Goal: Task Accomplishment & Management: Manage account settings

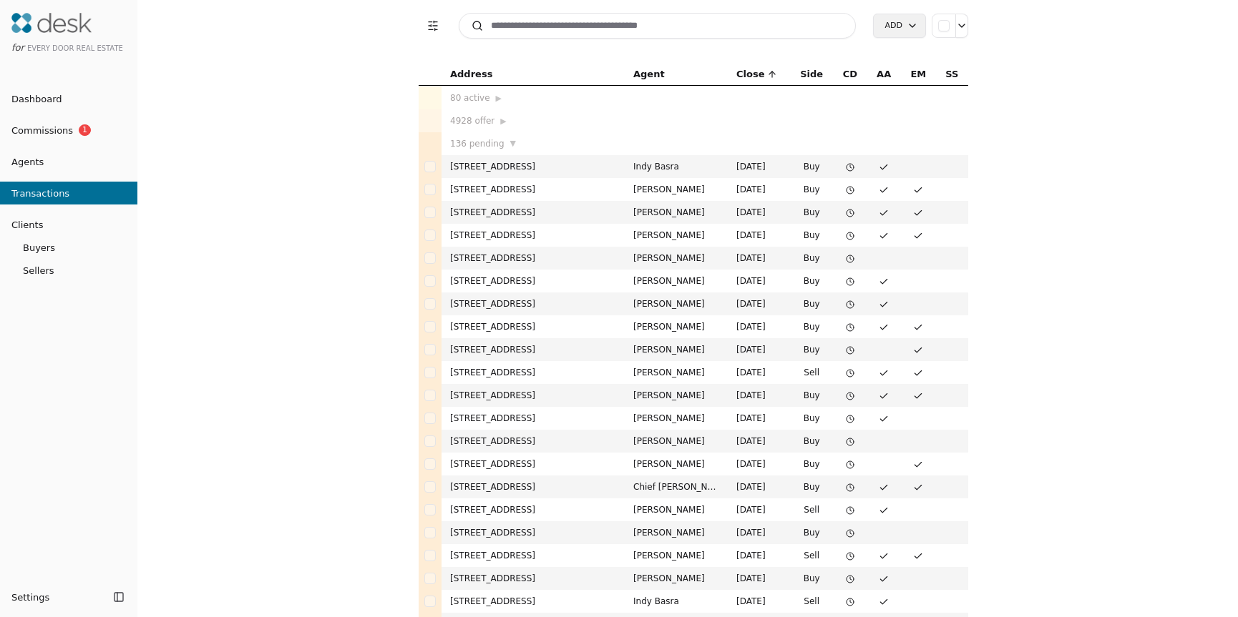
scroll to position [592, 0]
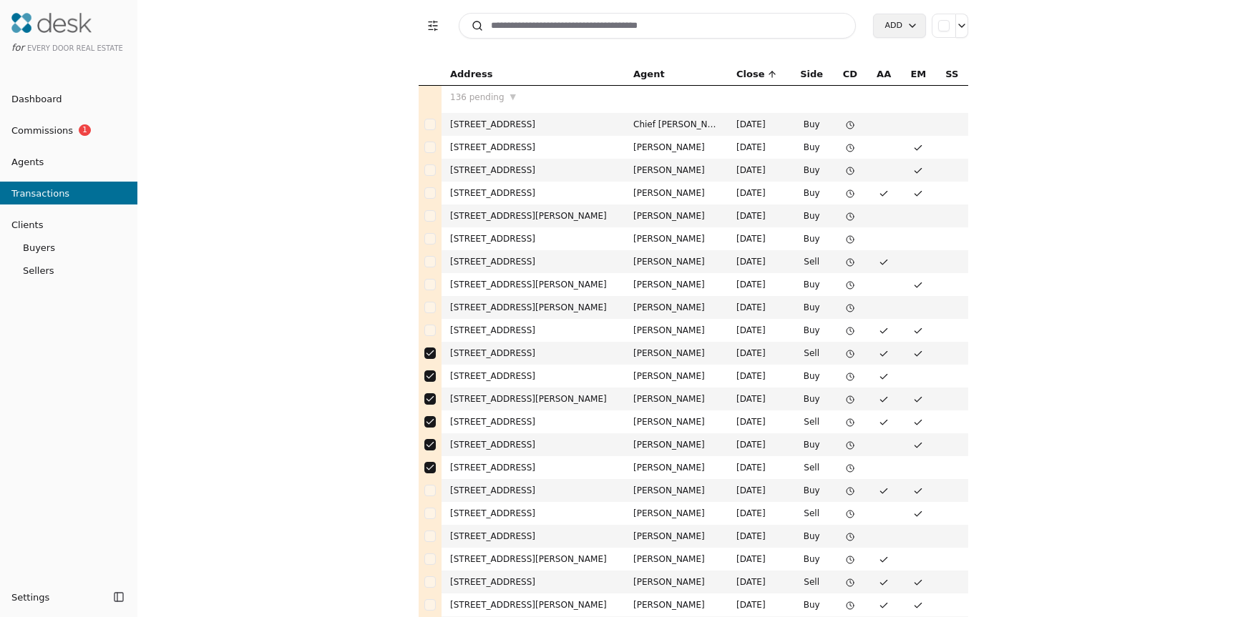
click at [345, 302] on div "Address Agent Close Side CD AA EM SS 80 active ▶ 4928 offer ▶ 136 pending ▼ [ST…" at bounding box center [693, 340] width 1089 height 554
click at [242, 217] on div "Address Agent Close Side CD AA EM SS 80 active ▶ 4928 offer ▶ 136 pending ▼ [ST…" at bounding box center [693, 340] width 1089 height 554
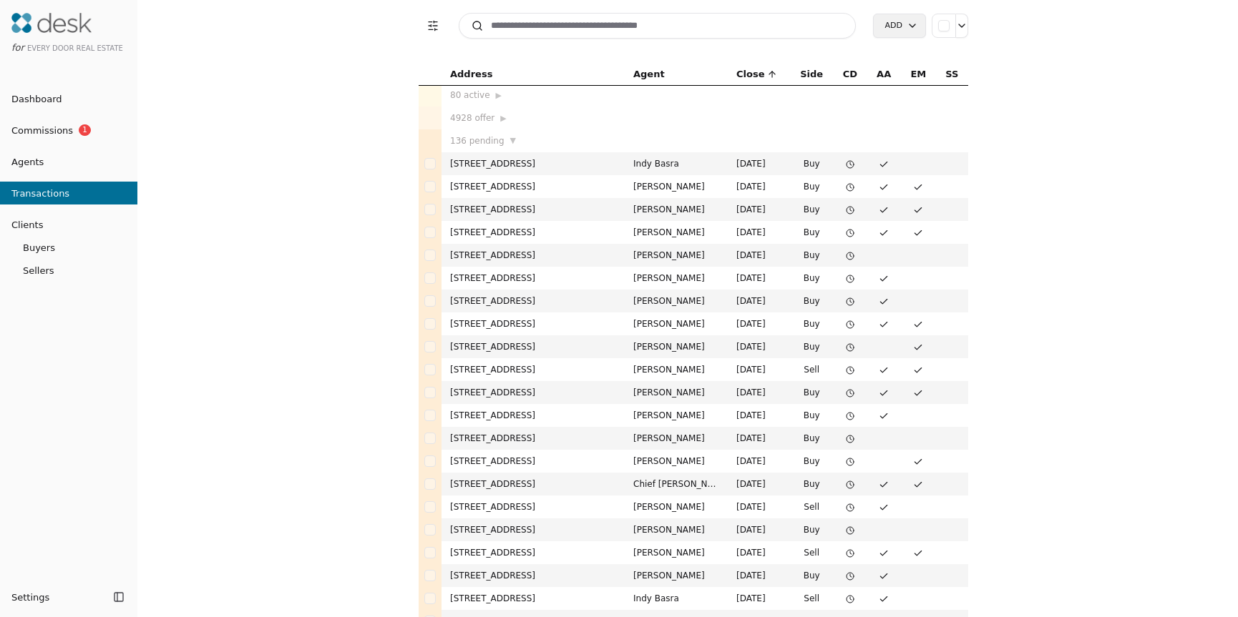
scroll to position [0, 0]
click at [527, 167] on td "[STREET_ADDRESS]" at bounding box center [532, 166] width 183 height 23
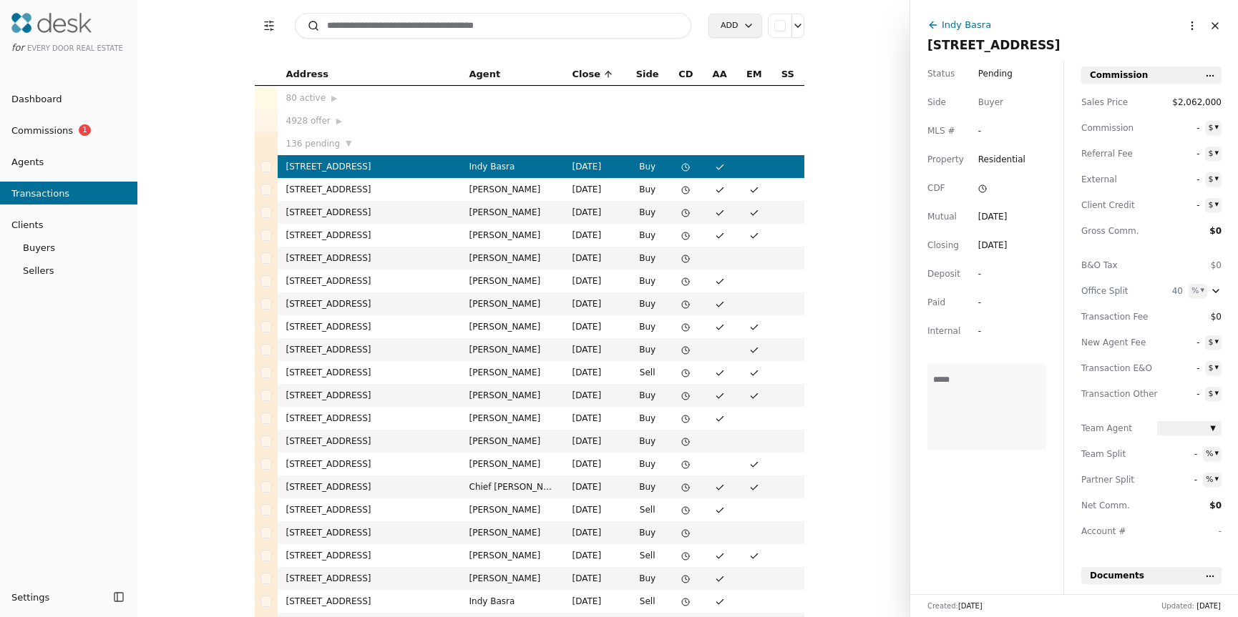
drag, startPoint x: 1200, startPoint y: 26, endPoint x: 1182, endPoint y: 39, distance: 21.5
click at [1203, 26] on button "Close" at bounding box center [1214, 25] width 23 height 23
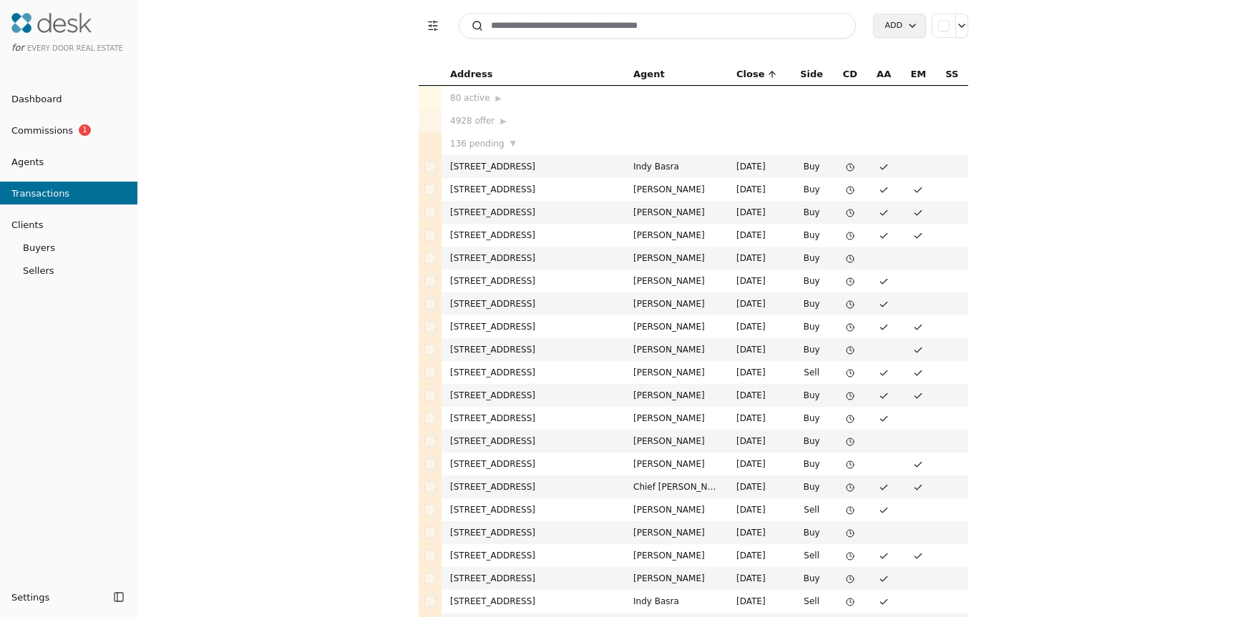
click at [450, 144] on span "136 pending" at bounding box center [477, 144] width 54 height 14
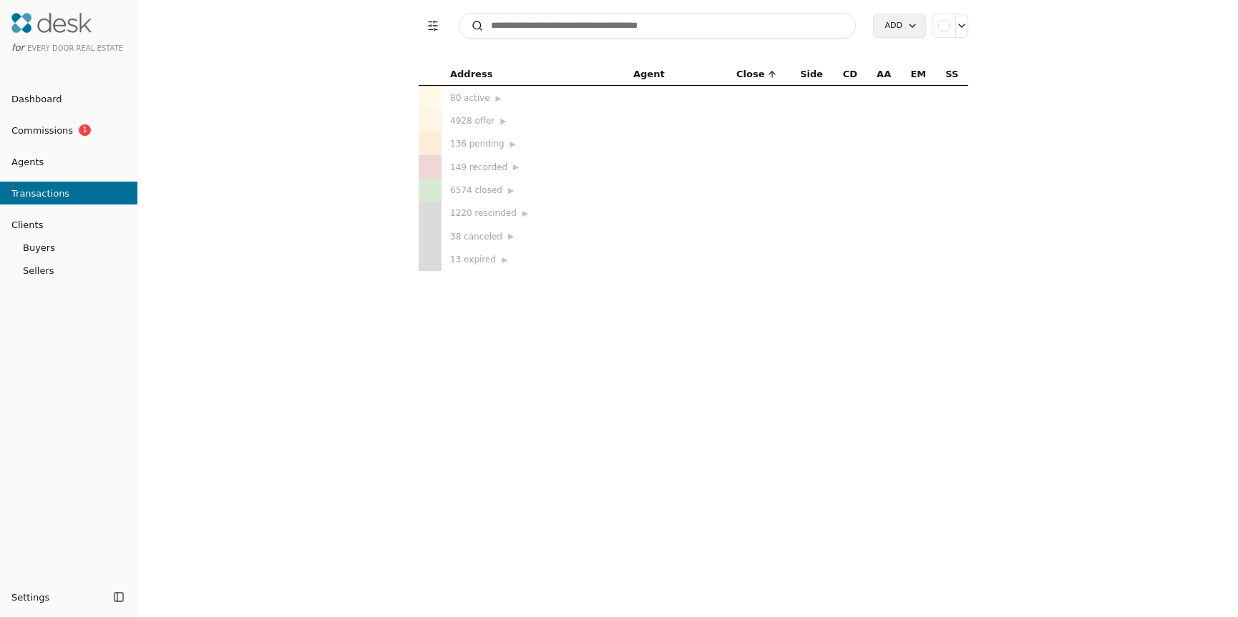
click at [460, 171] on div "149 recorded ▶" at bounding box center [533, 167] width 166 height 14
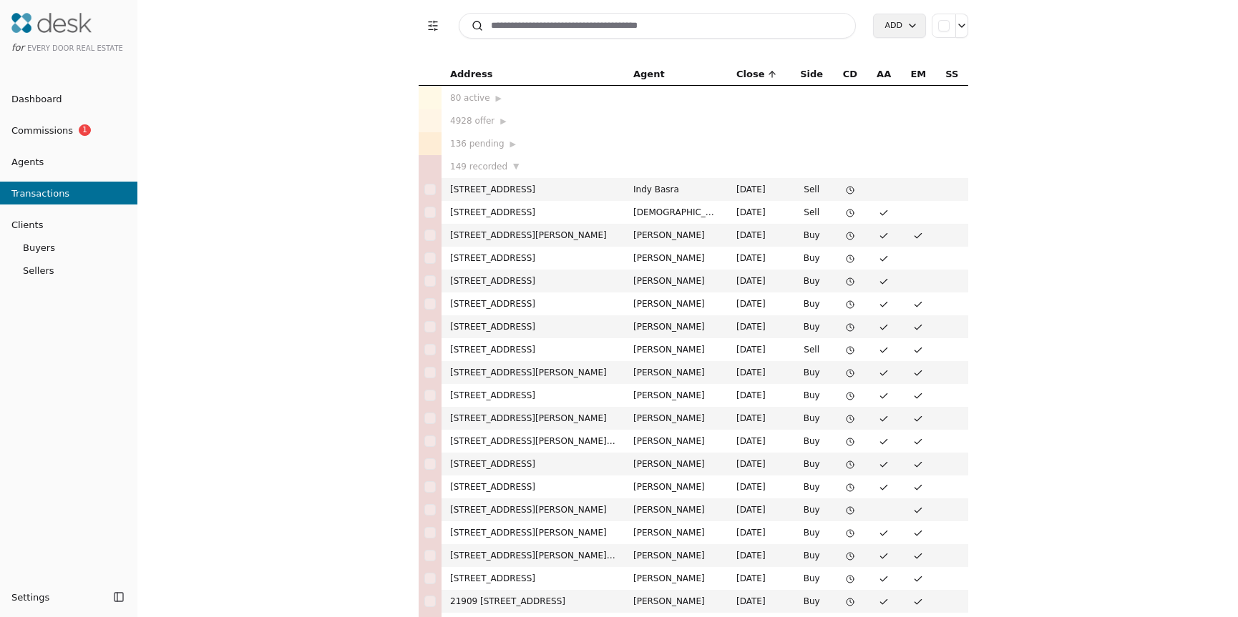
click at [513, 166] on span "▼" at bounding box center [516, 166] width 6 height 13
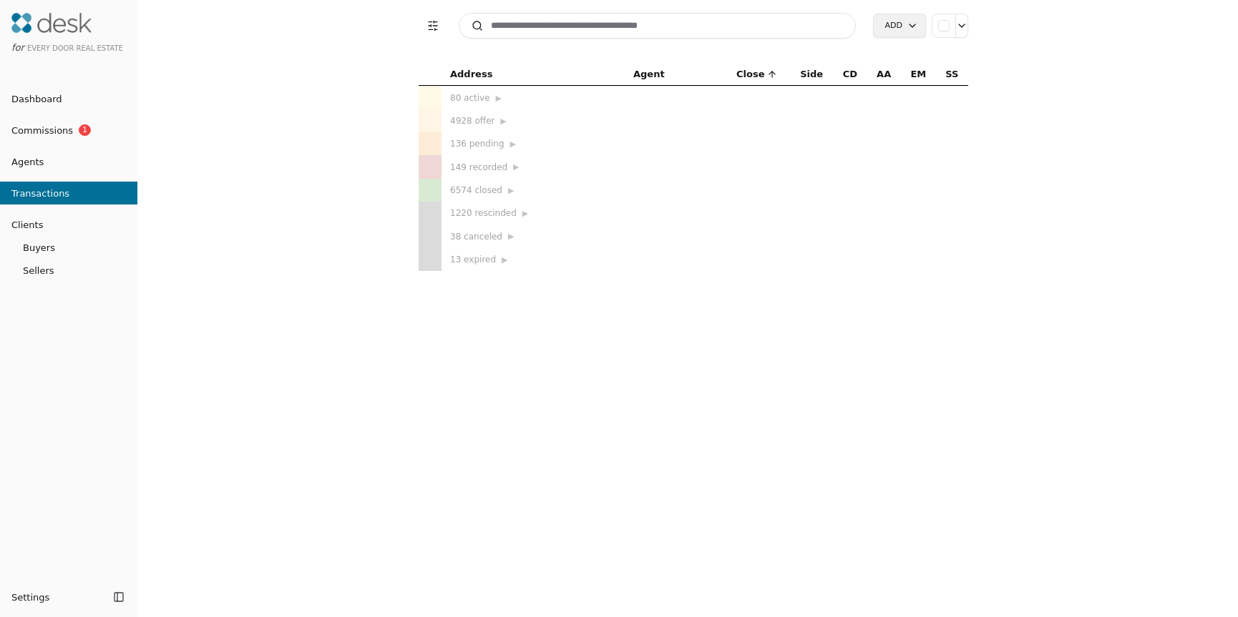
click at [501, 189] on div "6574 closed ▶" at bounding box center [533, 190] width 166 height 14
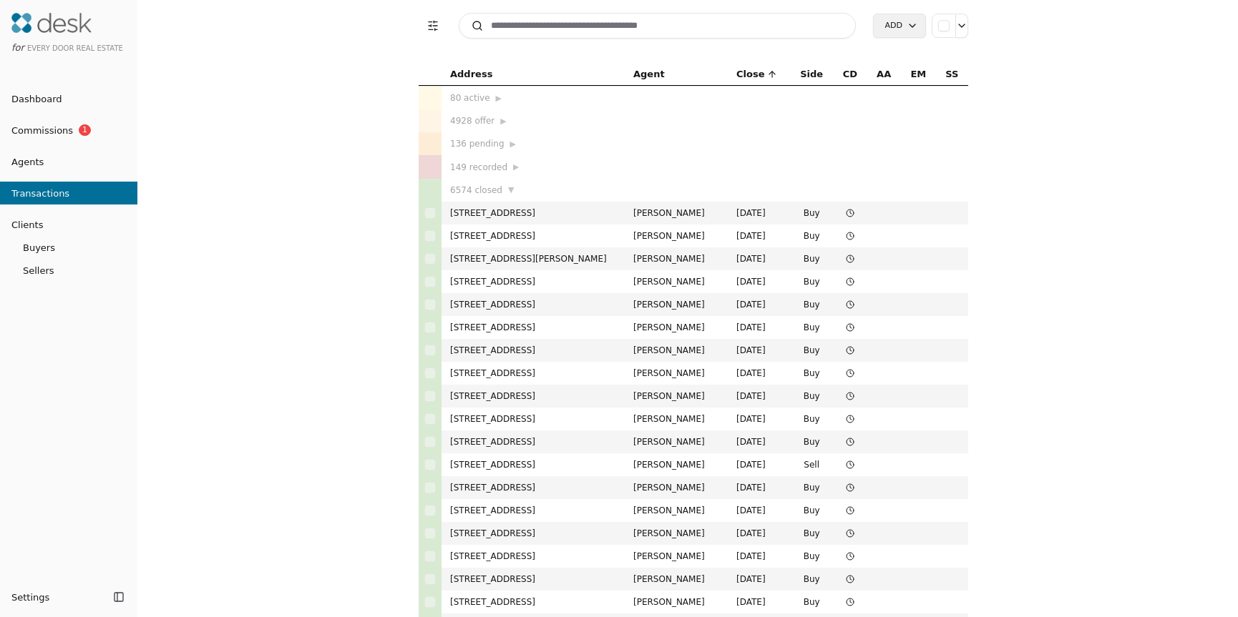
click at [506, 191] on div "6574 closed ▼" at bounding box center [533, 190] width 166 height 14
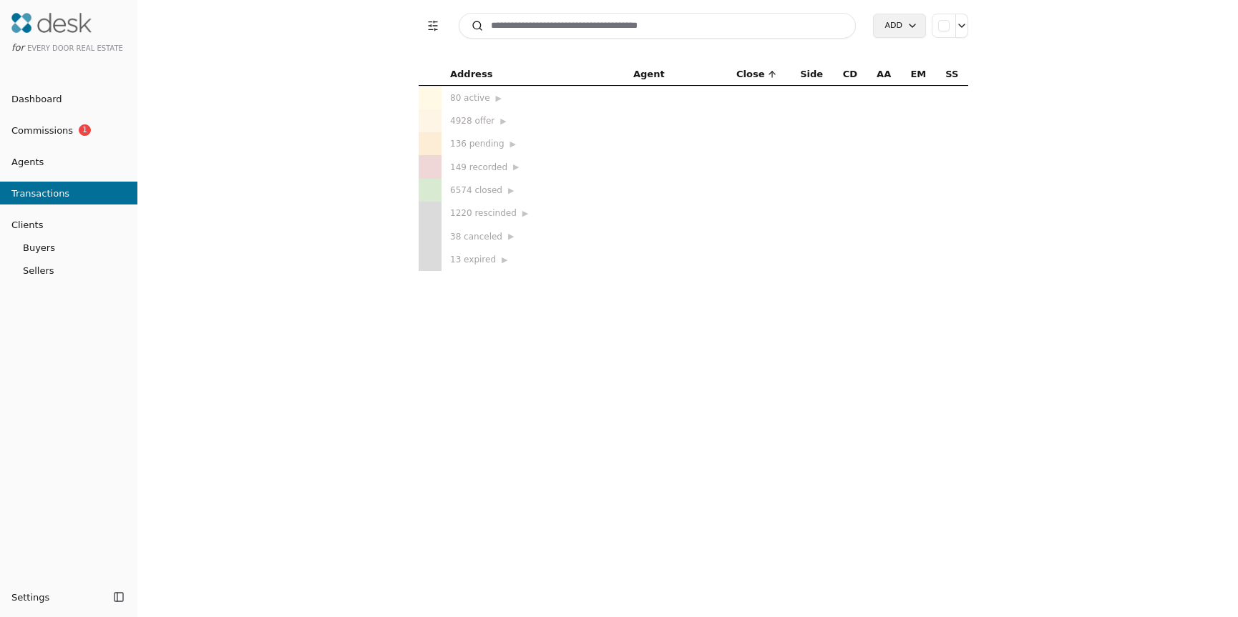
click at [514, 165] on span "▶" at bounding box center [516, 167] width 6 height 13
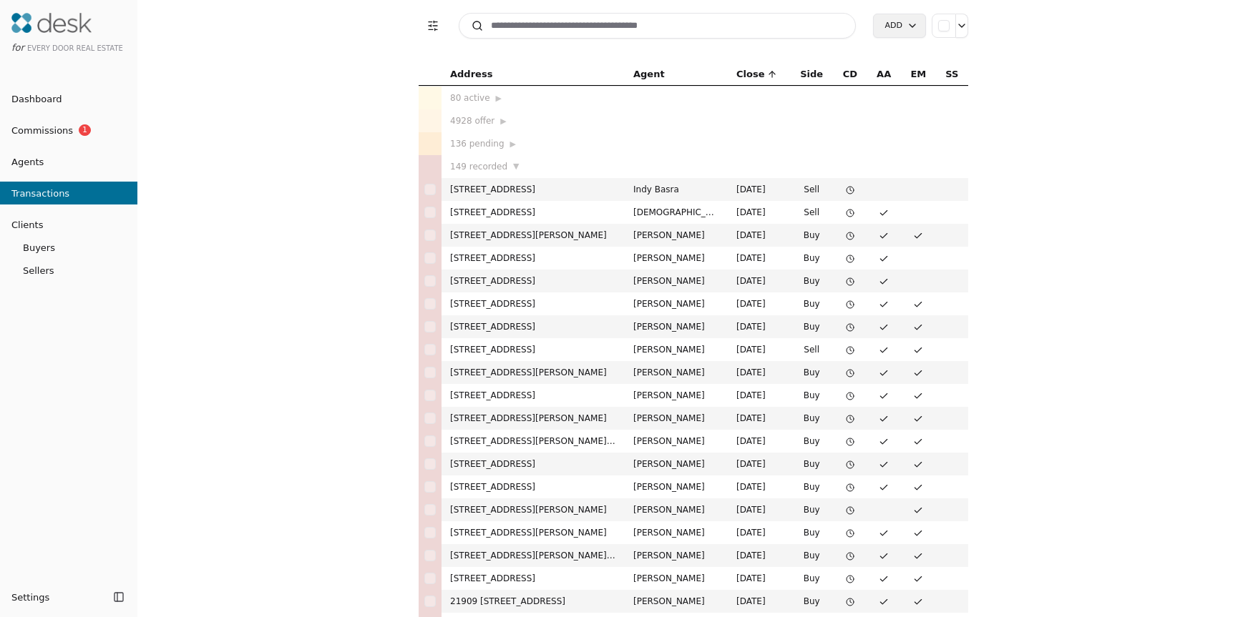
click at [513, 168] on span "▼" at bounding box center [516, 166] width 6 height 13
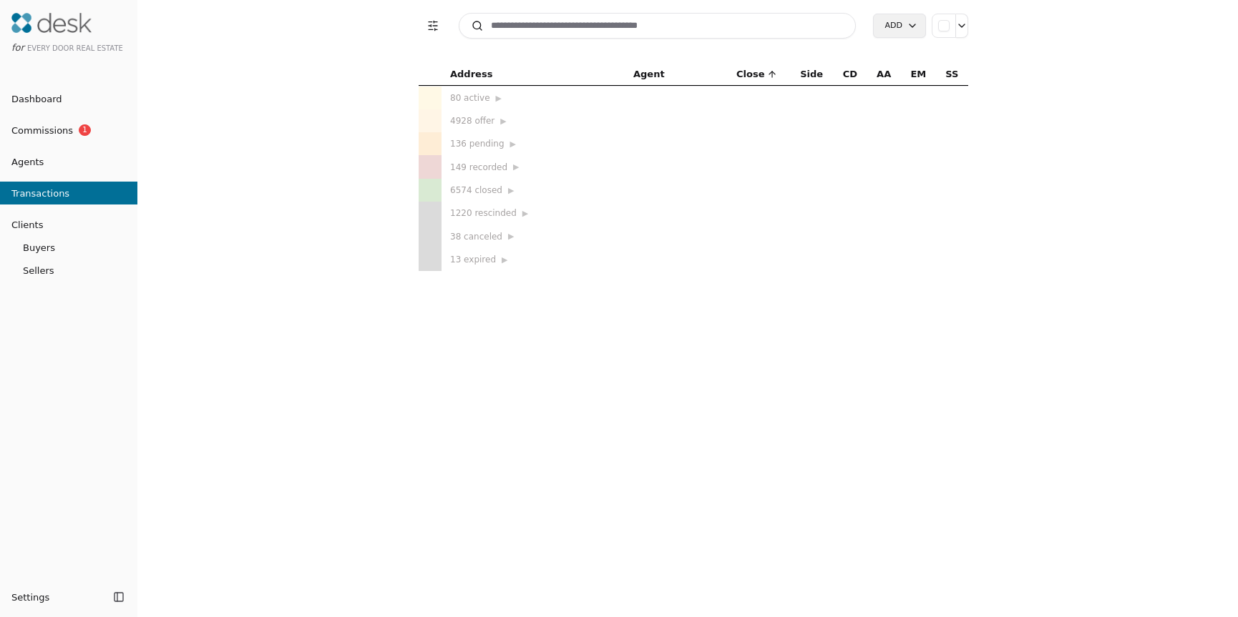
click at [508, 188] on span "▶" at bounding box center [511, 191] width 6 height 13
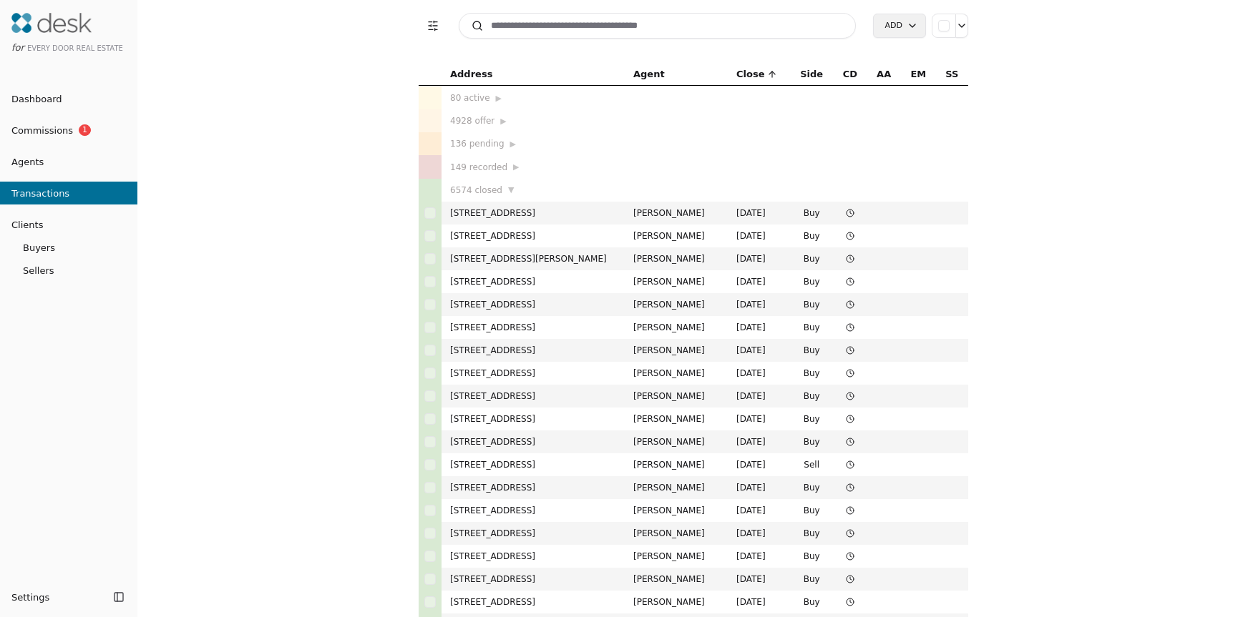
click at [513, 165] on span "▶" at bounding box center [516, 167] width 6 height 13
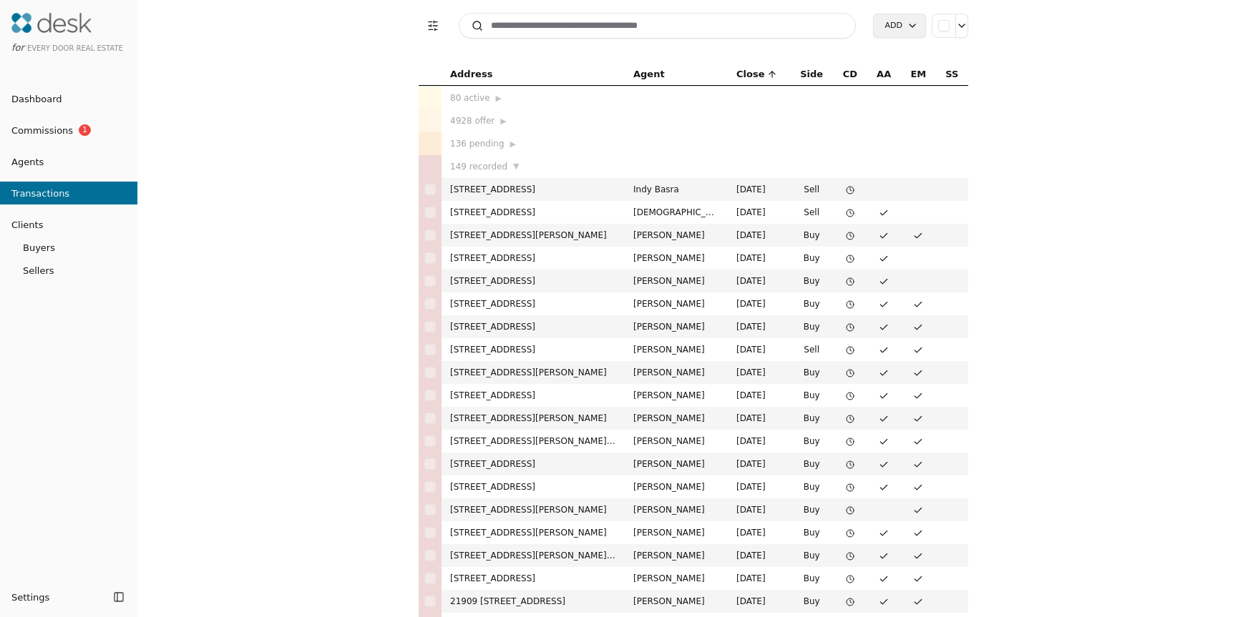
click at [491, 140] on div "136 pending ▶" at bounding box center [533, 144] width 166 height 14
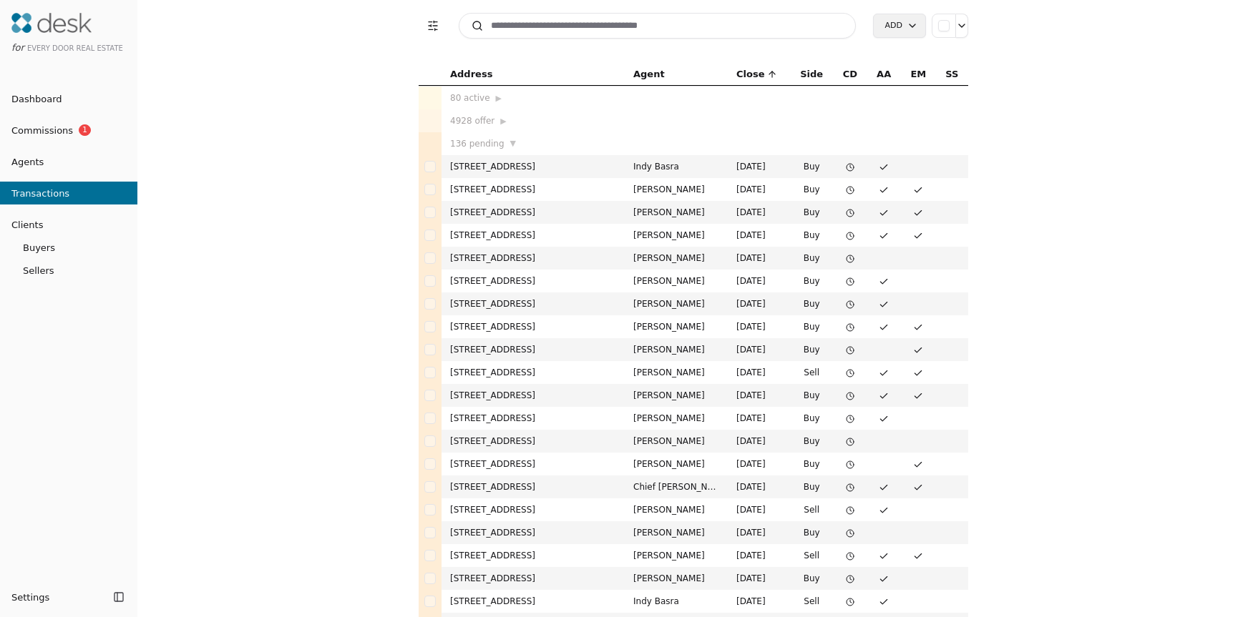
click at [560, 26] on input at bounding box center [657, 26] width 397 height 26
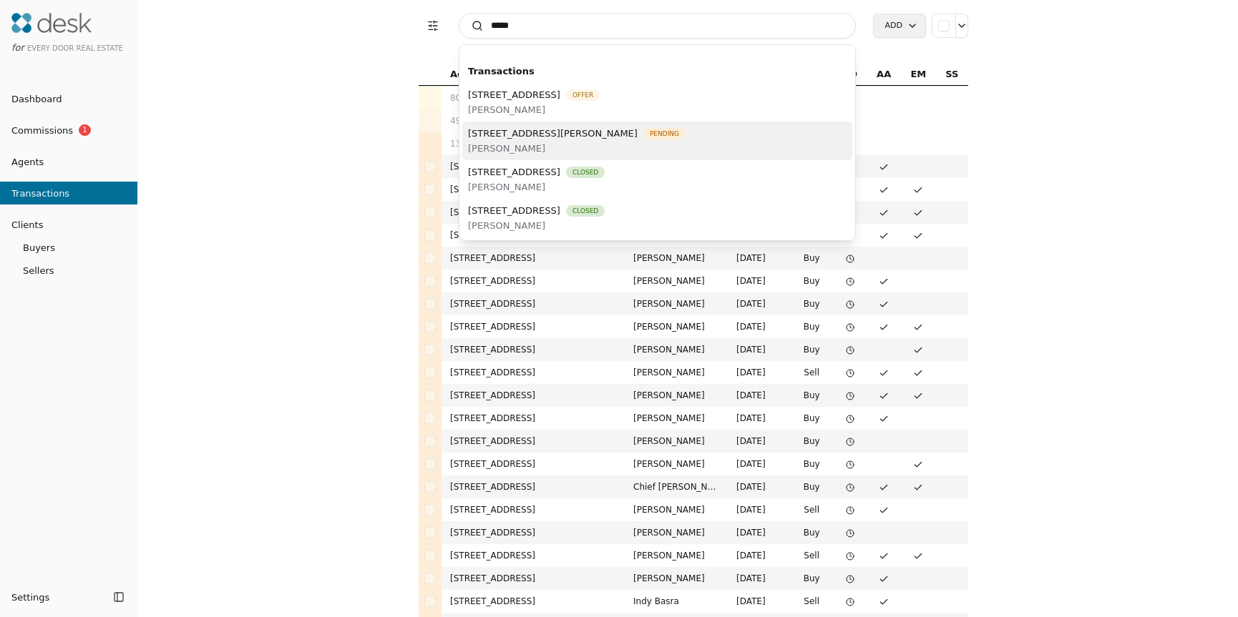
type input "*****"
click at [542, 128] on span "[STREET_ADDRESS][PERSON_NAME]" at bounding box center [553, 133] width 170 height 15
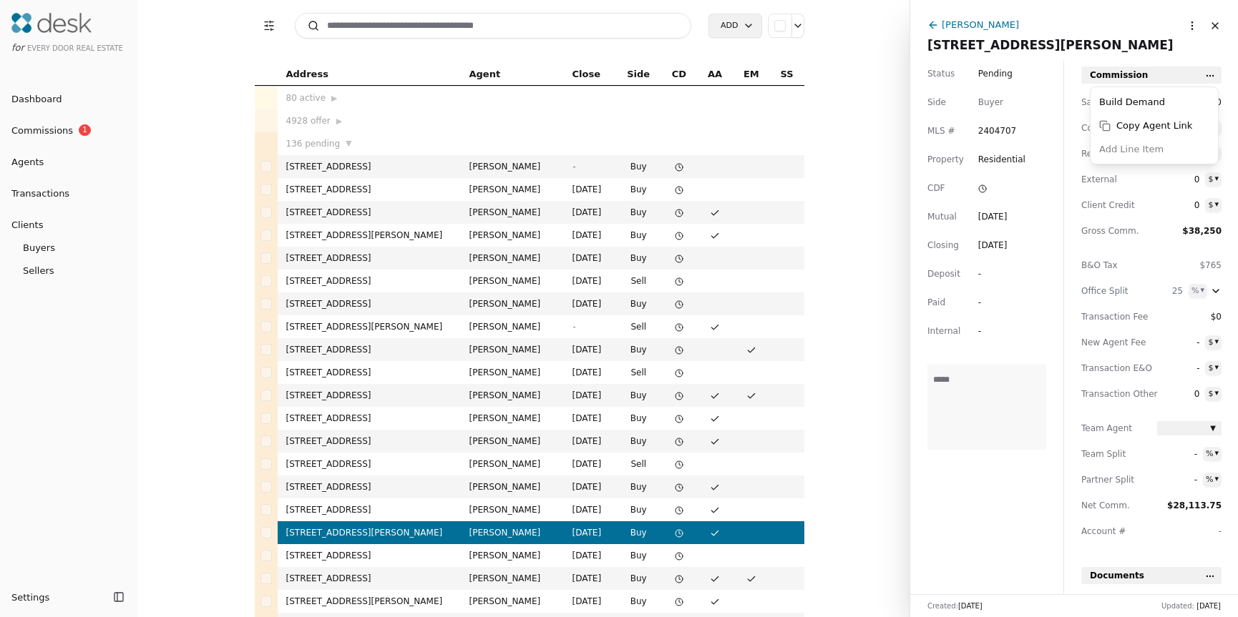
click at [1213, 77] on html "for Every Door Real Estate Dashboard Commissions 1 Agents Transactions Clients …" at bounding box center [619, 308] width 1238 height 617
click at [1182, 27] on html "for Every Door Real Estate Dashboard Commissions 1 Agents Transactions Clients …" at bounding box center [619, 308] width 1238 height 617
click at [1180, 26] on html "for Every Door Real Estate Dashboard Commissions 1 Agents Transactions Clients …" at bounding box center [619, 308] width 1238 height 617
click at [1147, 24] on html "for Every Door Real Estate Dashboard Commissions 1 Agents Transactions Clients …" at bounding box center [619, 308] width 1238 height 617
click at [983, 187] on icon at bounding box center [982, 189] width 9 height 9
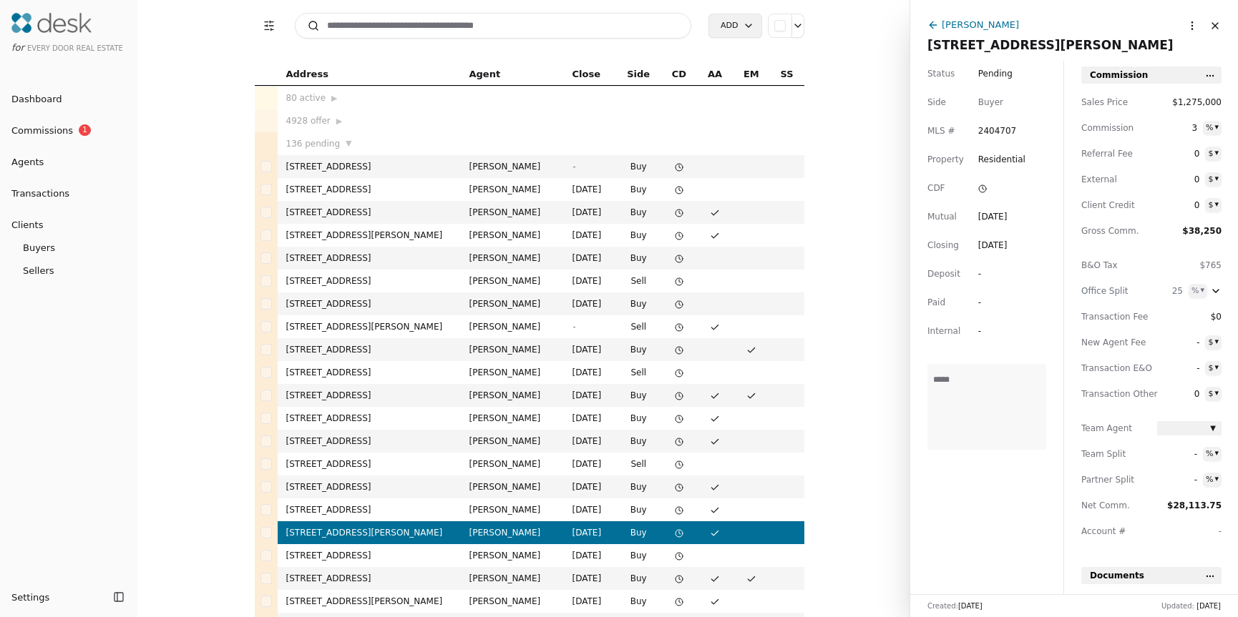
click at [1024, 192] on html "for Every Door Real Estate Dashboard Commissions 1 Agents Transactions Clients …" at bounding box center [619, 308] width 1238 height 617
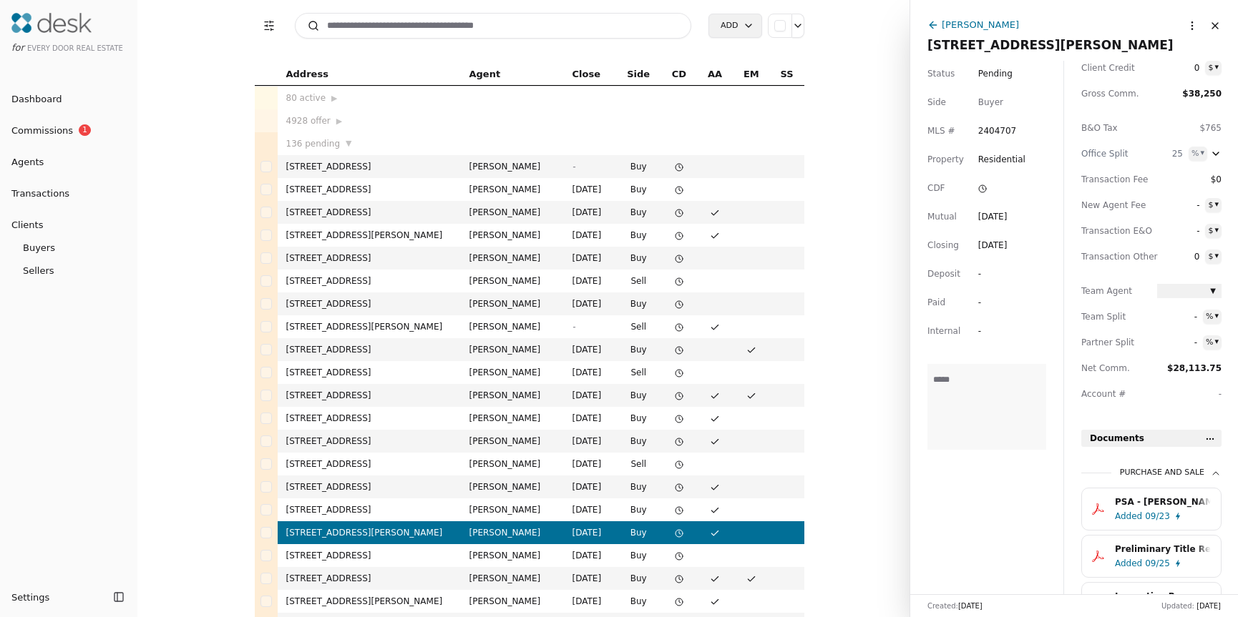
scroll to position [169, 0]
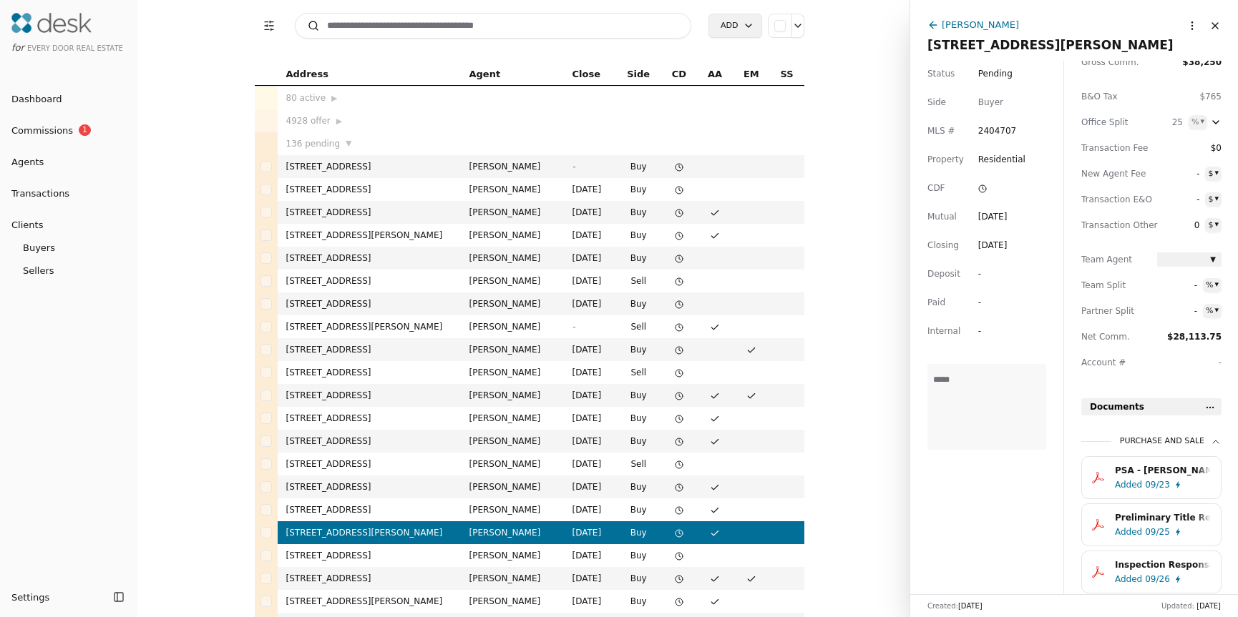
click at [1210, 259] on span "▼" at bounding box center [1213, 260] width 6 height 12
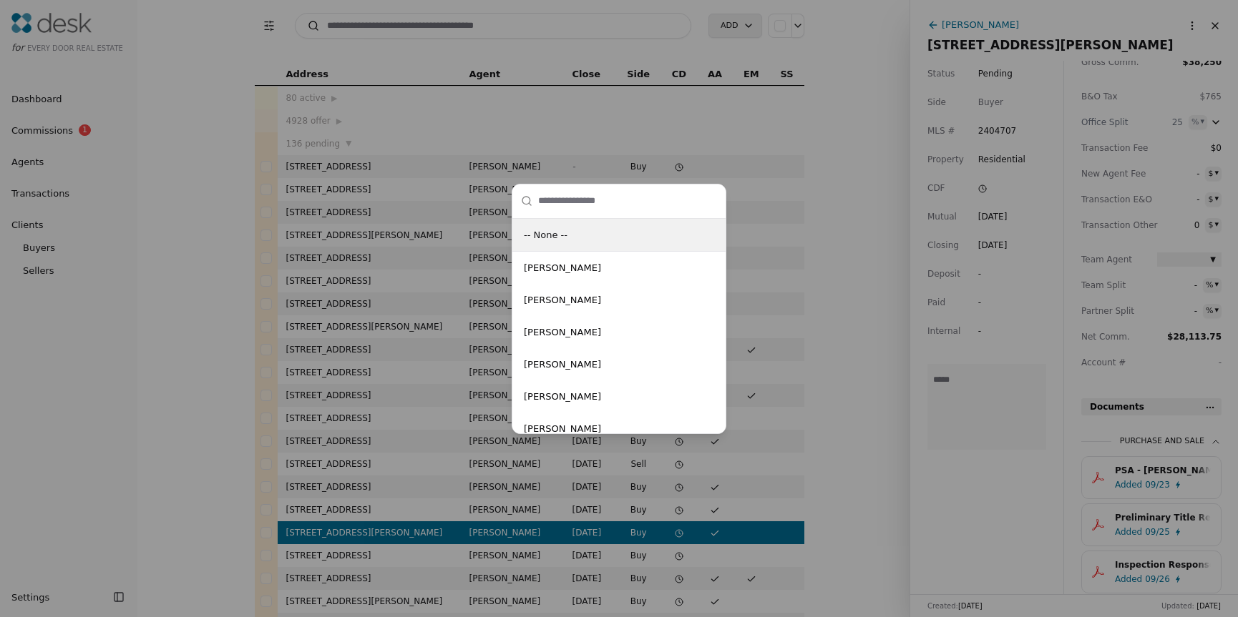
click at [962, 372] on div "-- None -- [PERSON_NAME] [PERSON_NAME] [PERSON_NAME] [PERSON_NAME] [PERSON_NAME…" at bounding box center [619, 308] width 1238 height 617
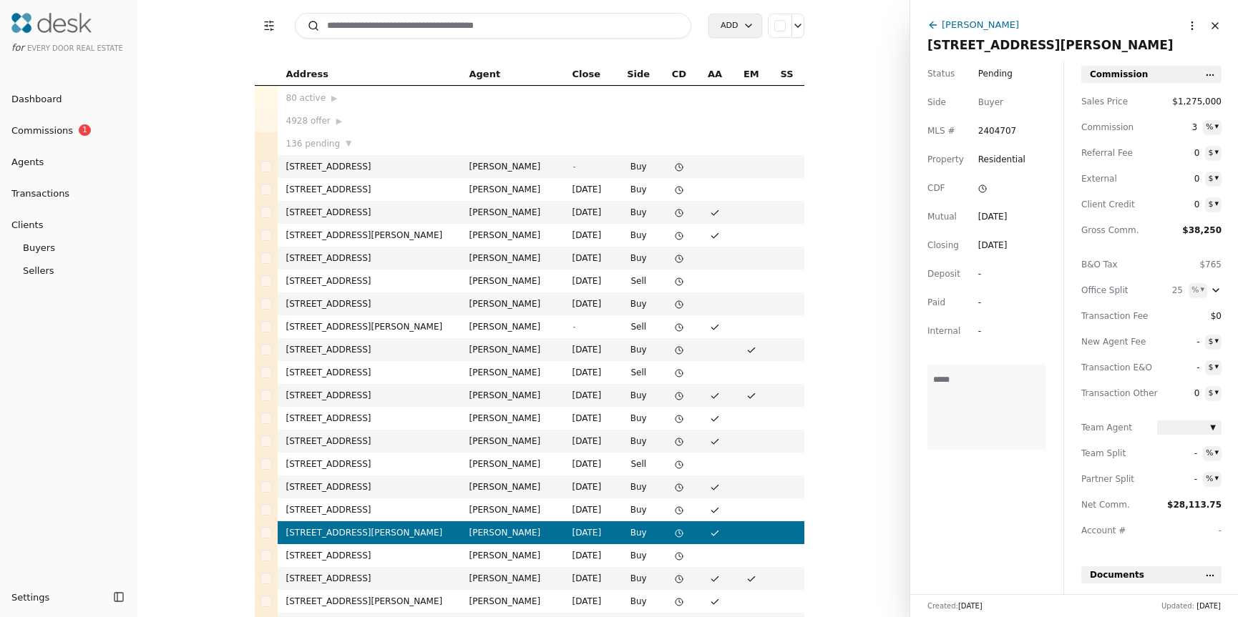
scroll to position [0, 0]
click at [1214, 298] on div "25 % ▾" at bounding box center [1189, 291] width 64 height 14
click at [1214, 291] on icon "button" at bounding box center [1215, 290] width 11 height 11
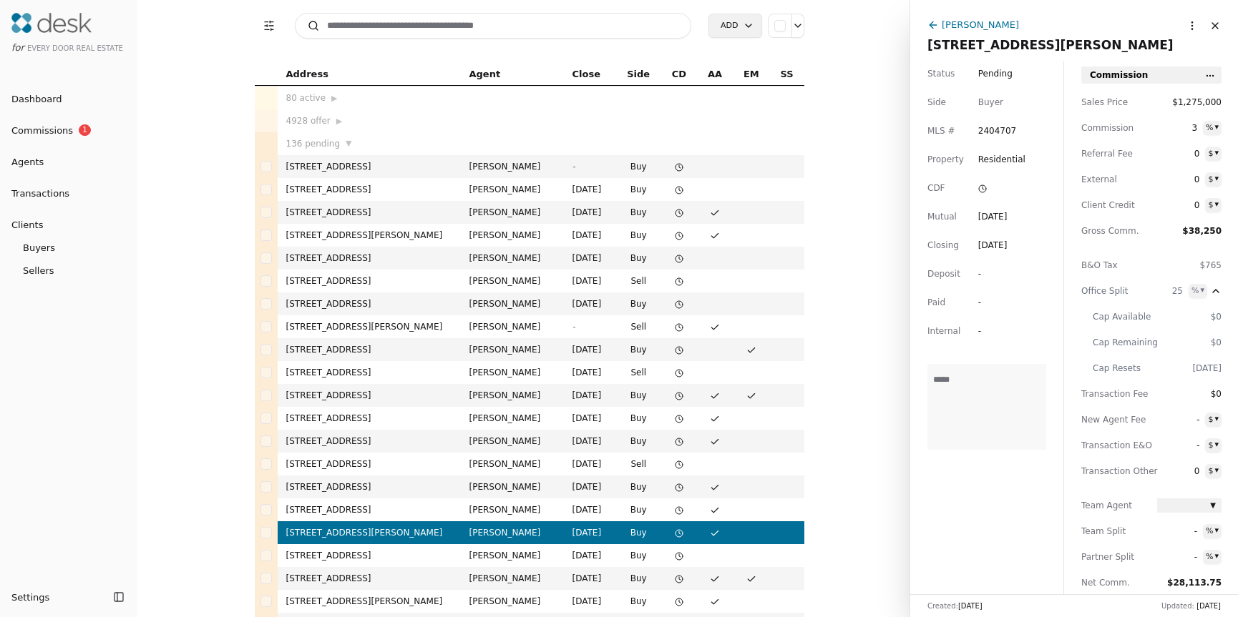
click at [1142, 290] on div "Office Split" at bounding box center [1113, 291] width 64 height 14
click at [1139, 283] on div "Sales Price $1,275,000 Commission 3 % ▾ Referral Fee 0 $ ▾ External 0 $ ▾ Clien…" at bounding box center [1151, 361] width 140 height 532
click at [1120, 292] on div "Office Split" at bounding box center [1113, 291] width 64 height 14
click at [1218, 291] on icon "button" at bounding box center [1215, 290] width 11 height 11
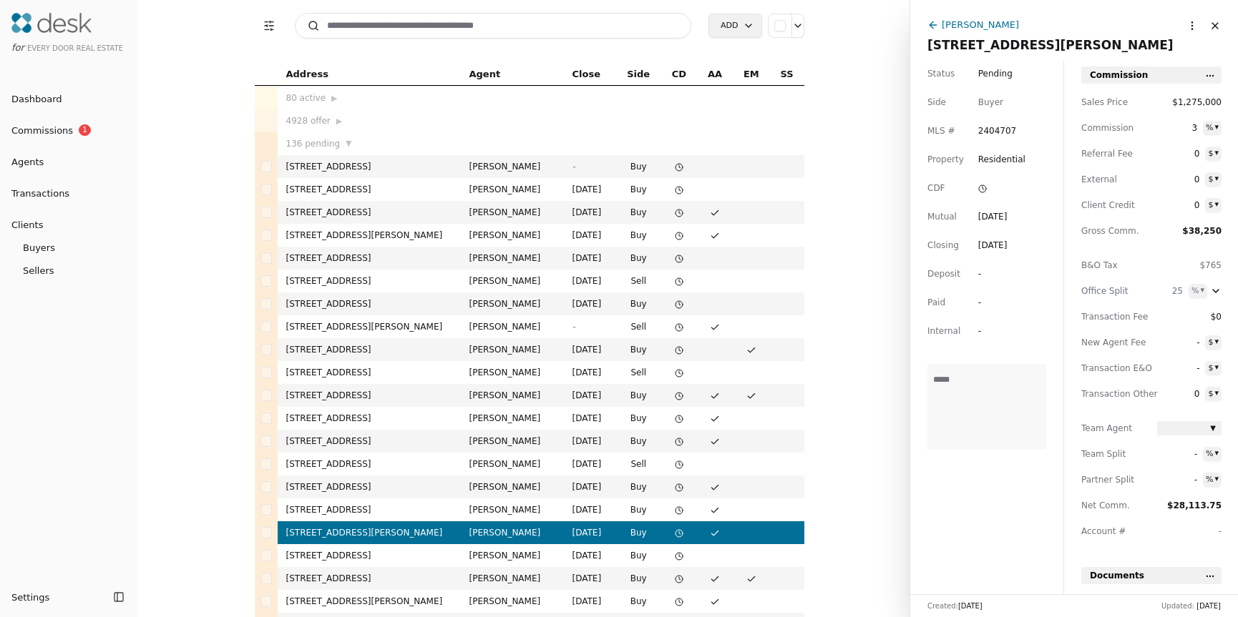
drag, startPoint x: 1135, startPoint y: 315, endPoint x: 1124, endPoint y: 315, distance: 10.7
click at [1124, 315] on span "Transaction Fee" at bounding box center [1113, 317] width 64 height 14
click at [1213, 290] on icon "button" at bounding box center [1216, 291] width 6 height 3
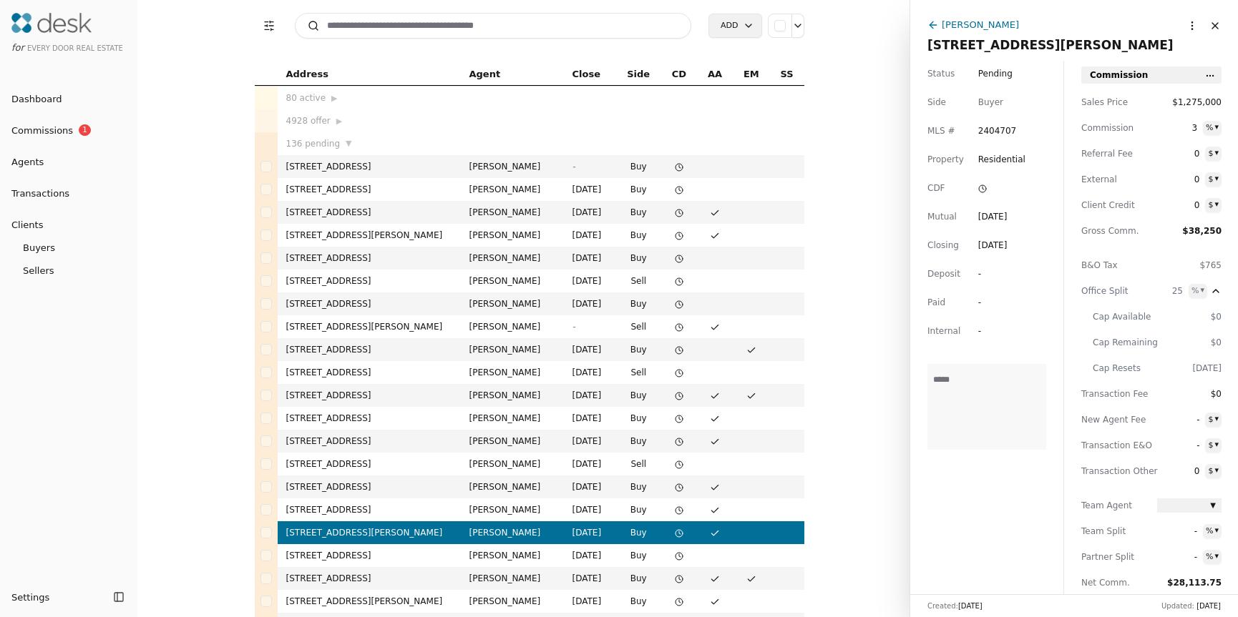
click at [537, 24] on input at bounding box center [493, 26] width 397 height 26
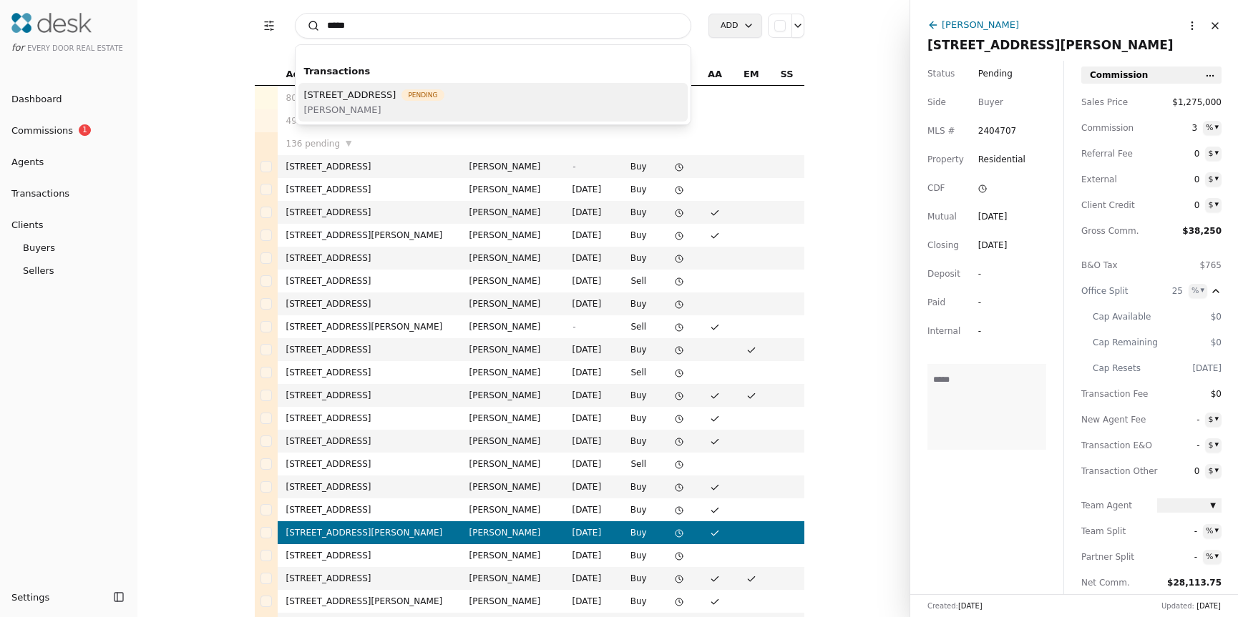
type input "*****"
click at [396, 91] on span "[STREET_ADDRESS]" at bounding box center [350, 94] width 92 height 15
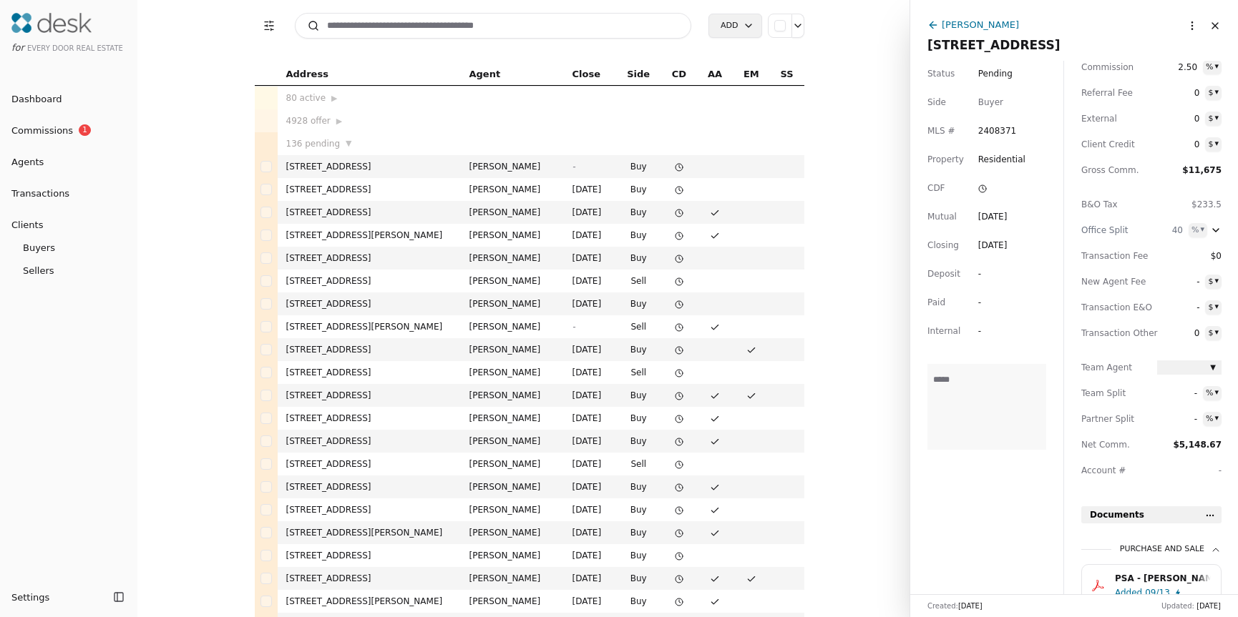
scroll to position [80, 0]
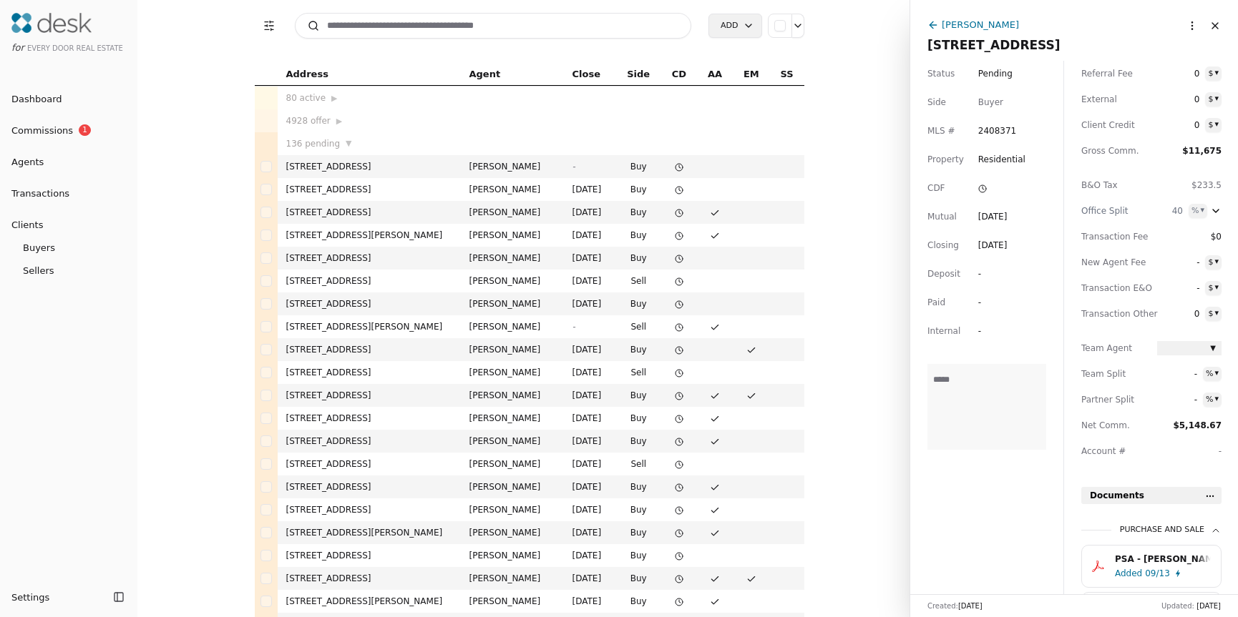
click at [1217, 210] on icon "button" at bounding box center [1216, 211] width 6 height 3
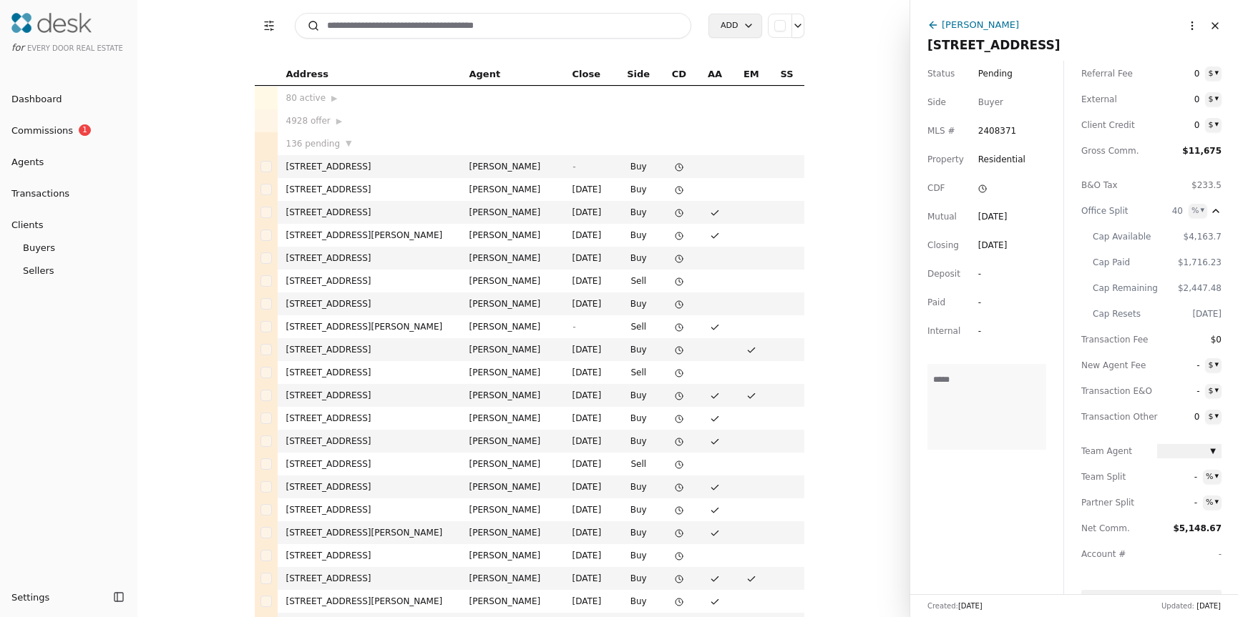
click at [1214, 214] on icon "button" at bounding box center [1215, 210] width 11 height 11
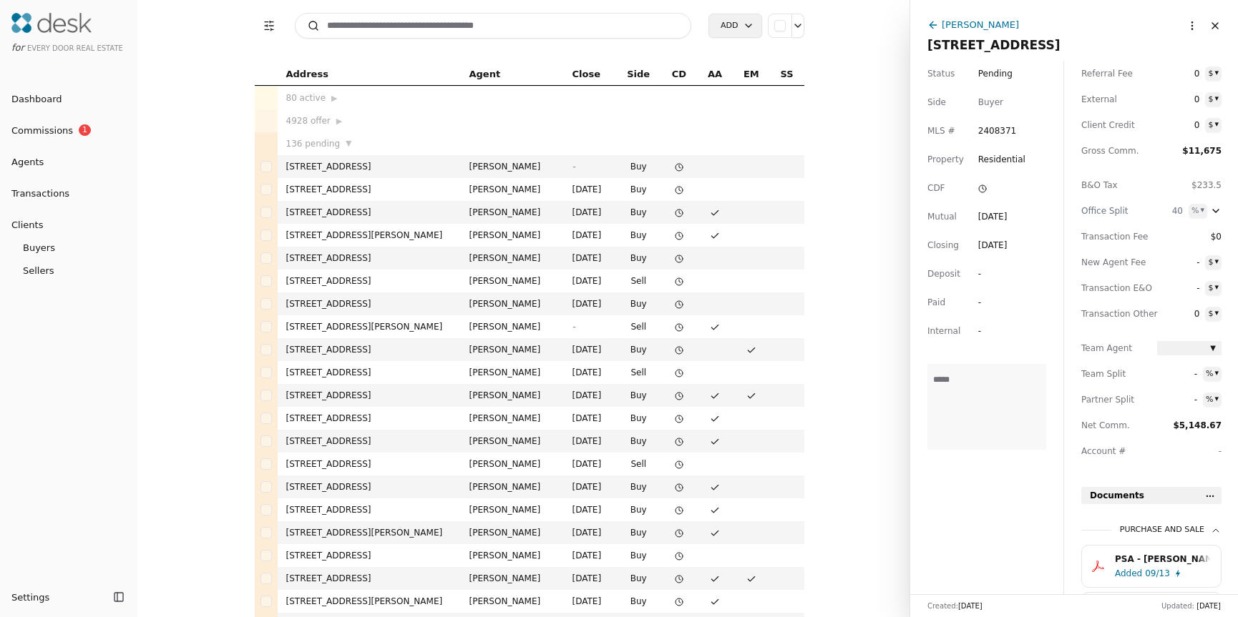
click at [1215, 211] on icon "button" at bounding box center [1216, 211] width 6 height 3
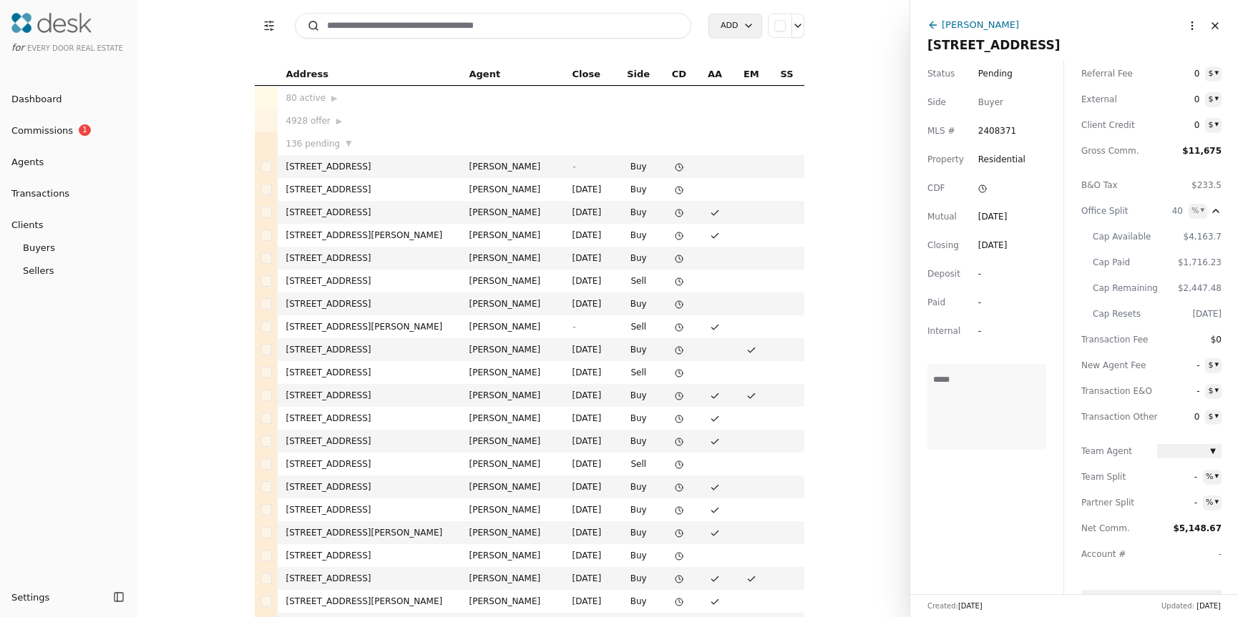
click at [1218, 213] on icon "button" at bounding box center [1215, 210] width 11 height 11
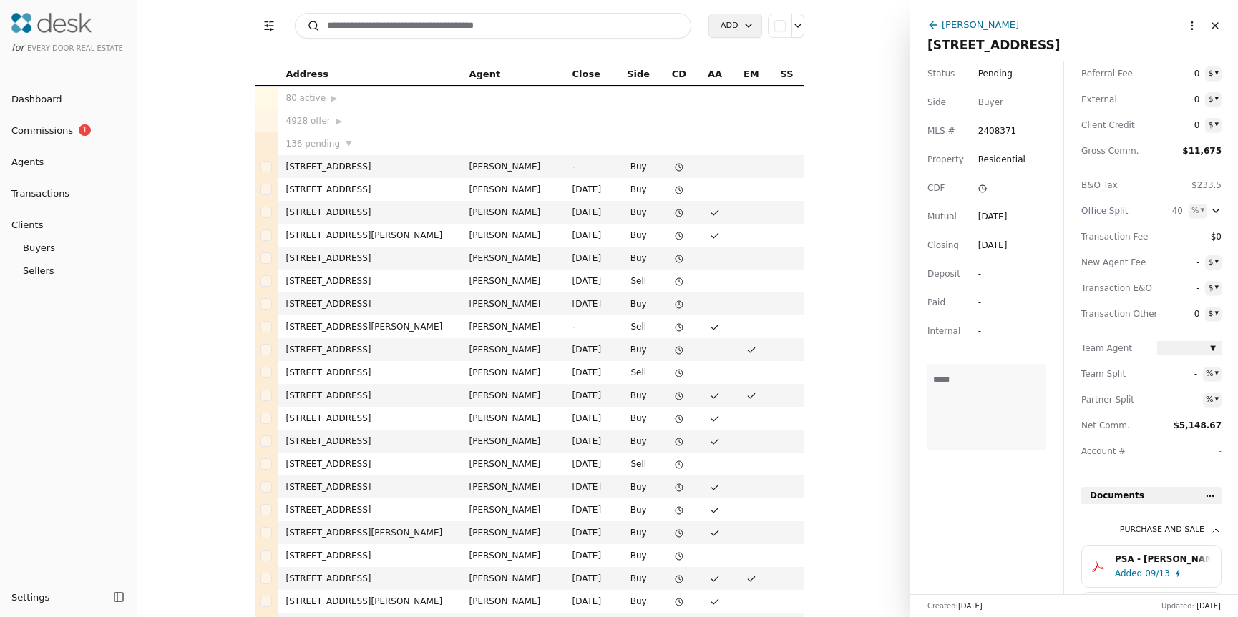
click at [1214, 210] on icon "button" at bounding box center [1215, 210] width 11 height 11
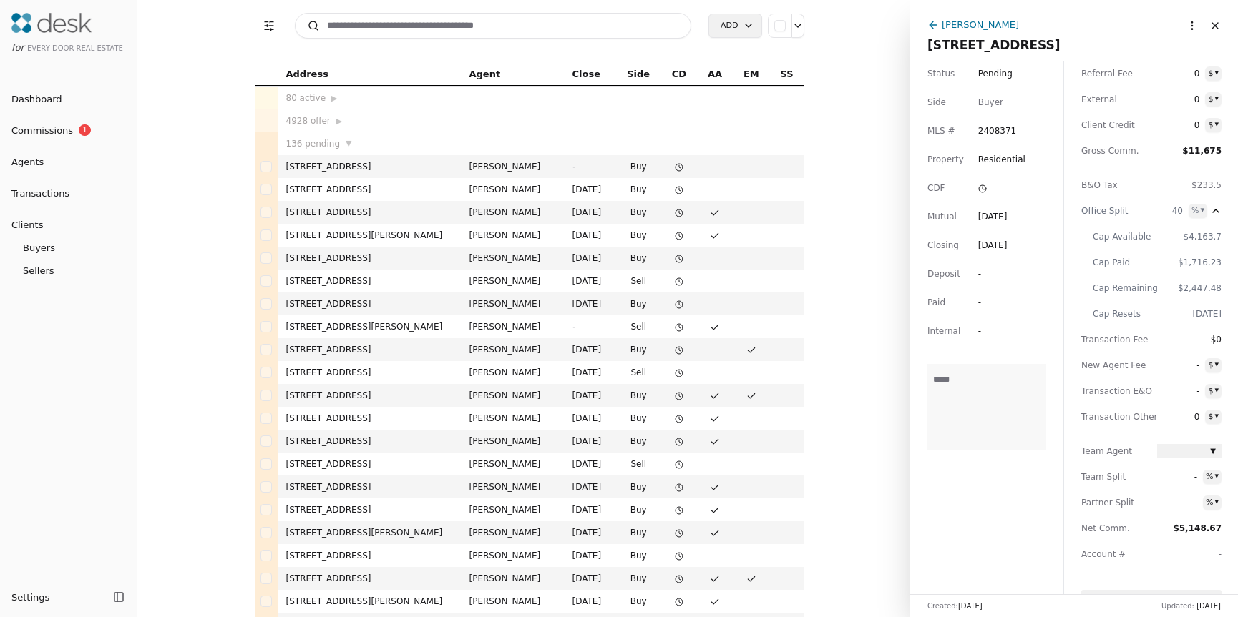
click at [1215, 214] on icon "button" at bounding box center [1215, 210] width 11 height 11
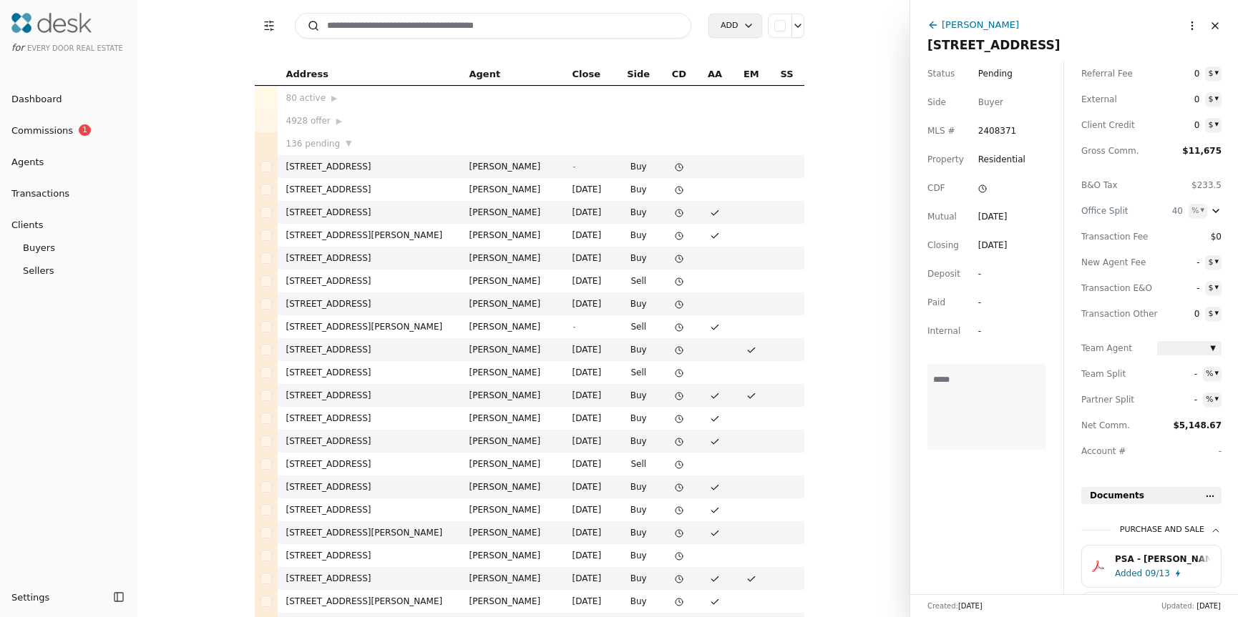
click at [1217, 206] on icon "button" at bounding box center [1215, 210] width 11 height 11
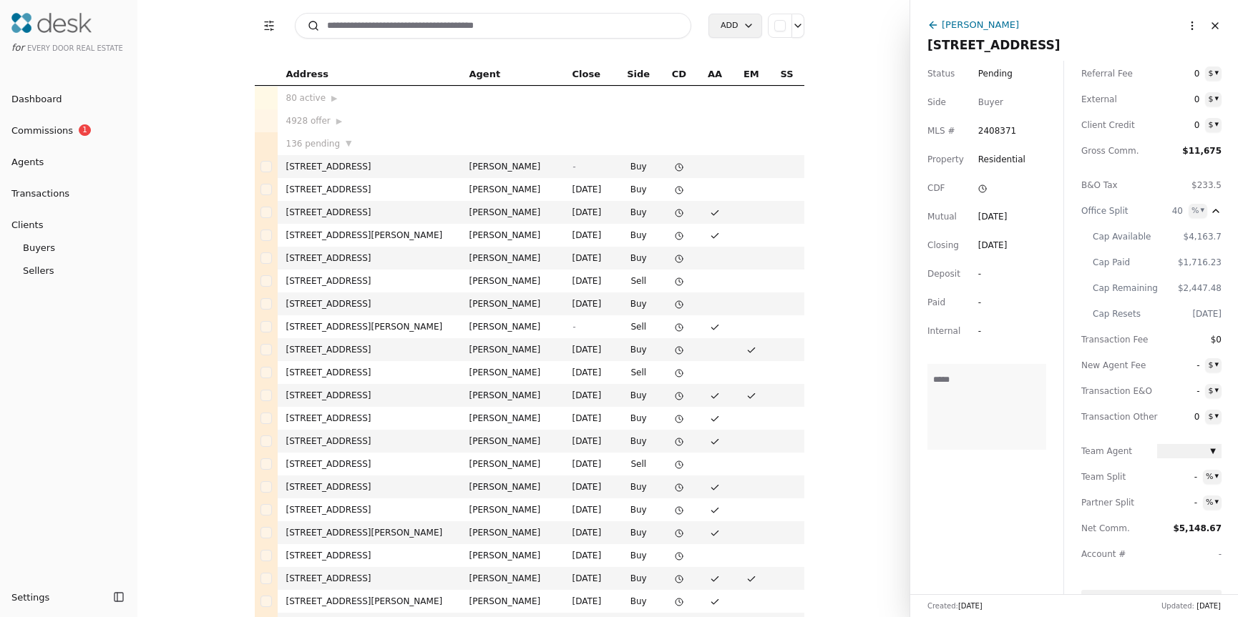
click at [1218, 211] on icon "button" at bounding box center [1216, 211] width 6 height 3
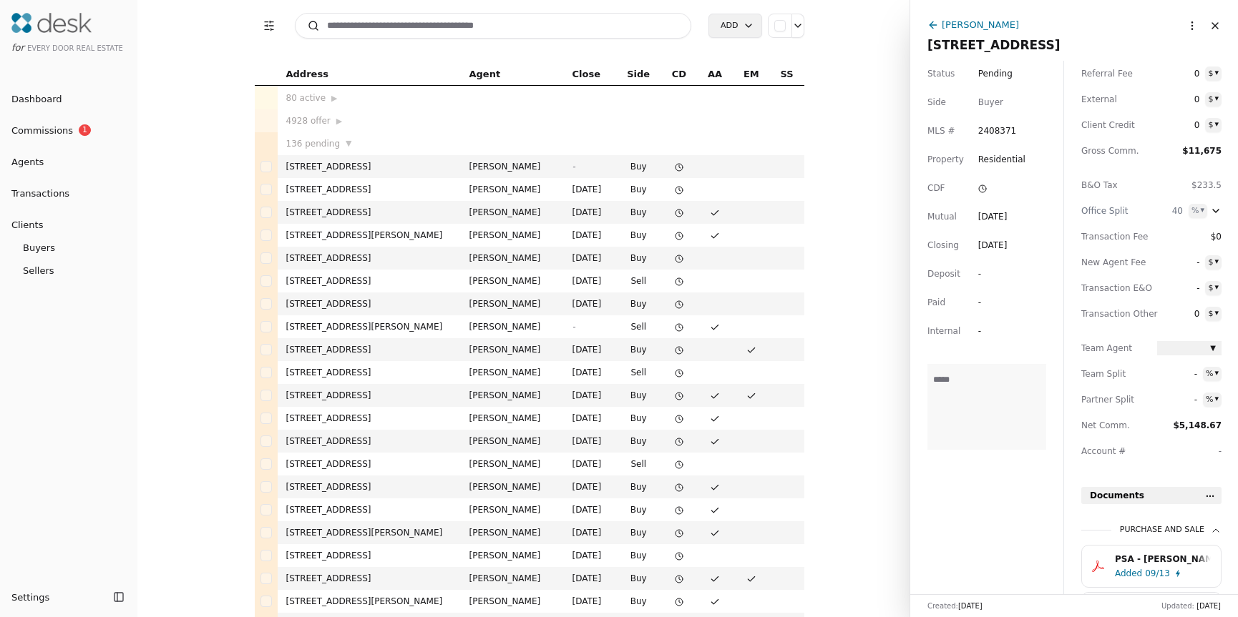
click at [1217, 214] on icon "button" at bounding box center [1215, 210] width 11 height 11
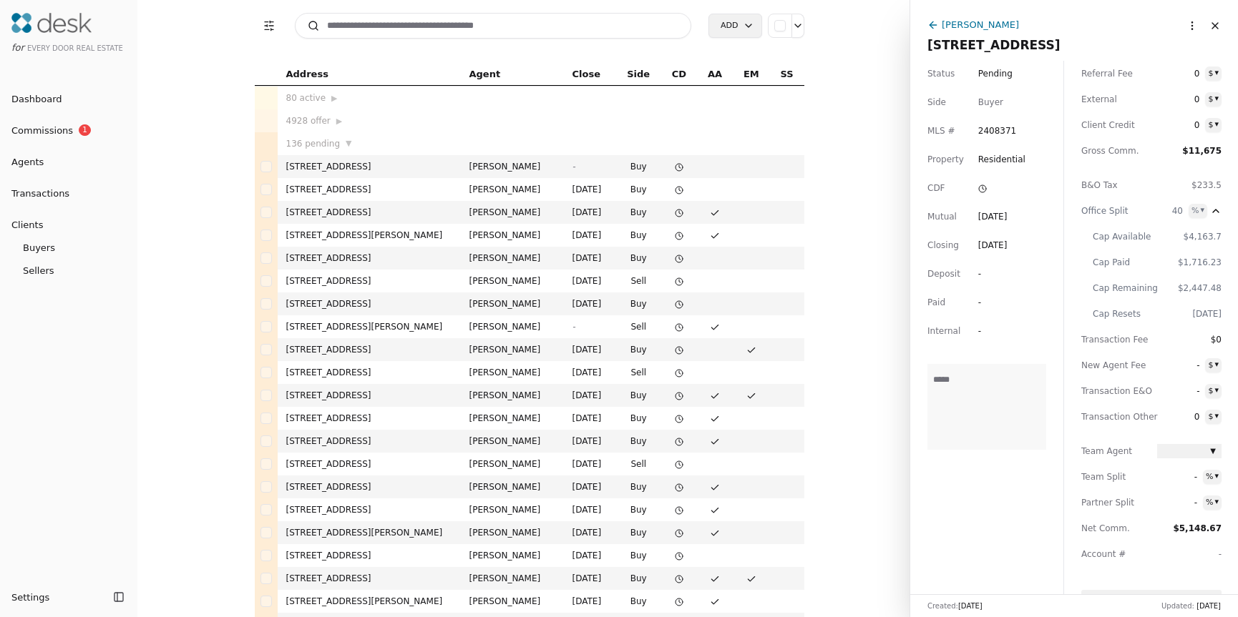
click at [1211, 214] on icon "button" at bounding box center [1215, 210] width 11 height 11
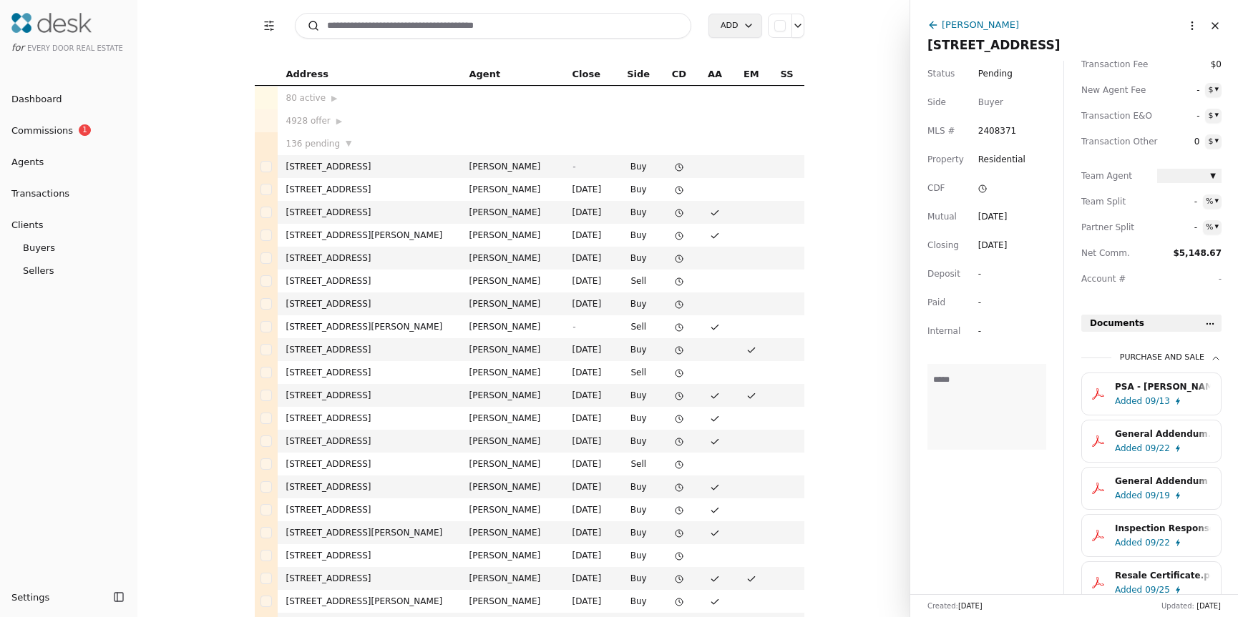
scroll to position [254, 0]
click at [1210, 175] on span "▼" at bounding box center [1213, 175] width 6 height 12
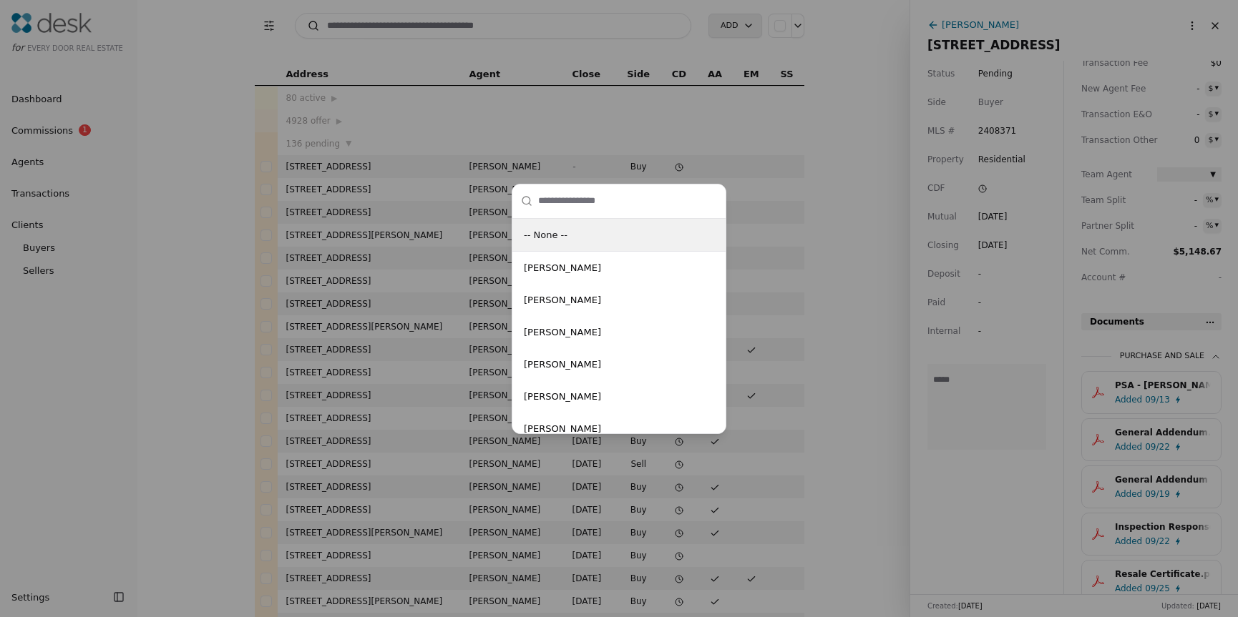
click at [854, 160] on div "-- None -- [PERSON_NAME] [PERSON_NAME] [PERSON_NAME] [PERSON_NAME] [PERSON_NAME…" at bounding box center [619, 308] width 1238 height 617
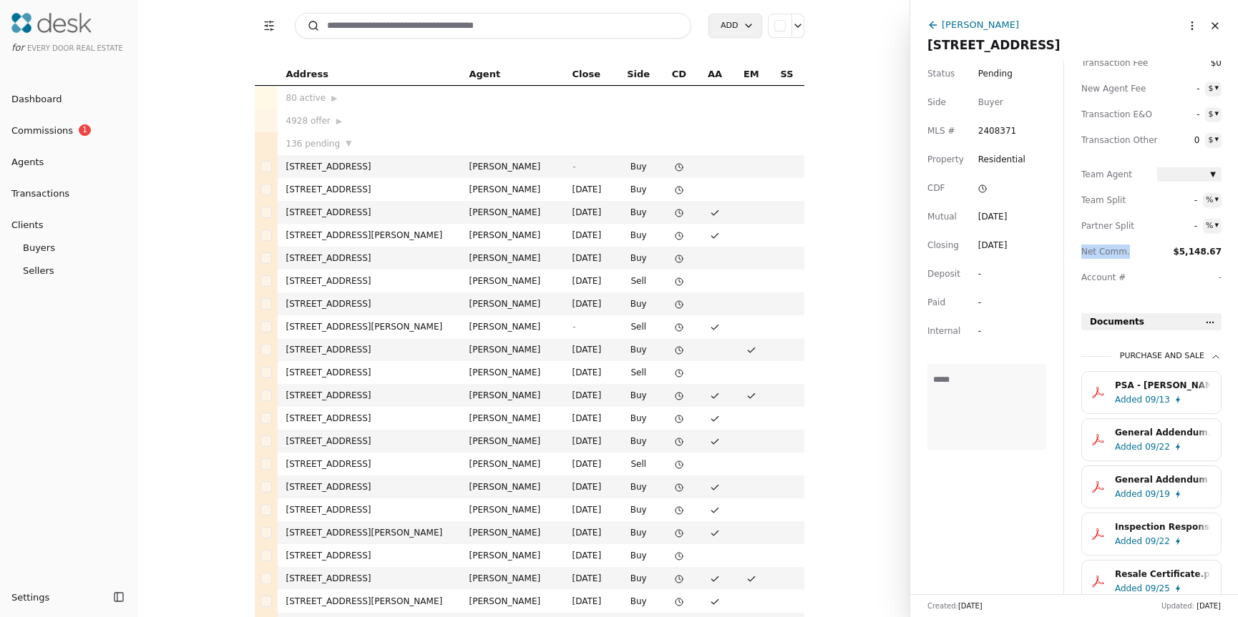
drag, startPoint x: 1082, startPoint y: 253, endPoint x: 1127, endPoint y: 253, distance: 45.1
click at [1127, 253] on span "Net Comm." at bounding box center [1113, 252] width 64 height 14
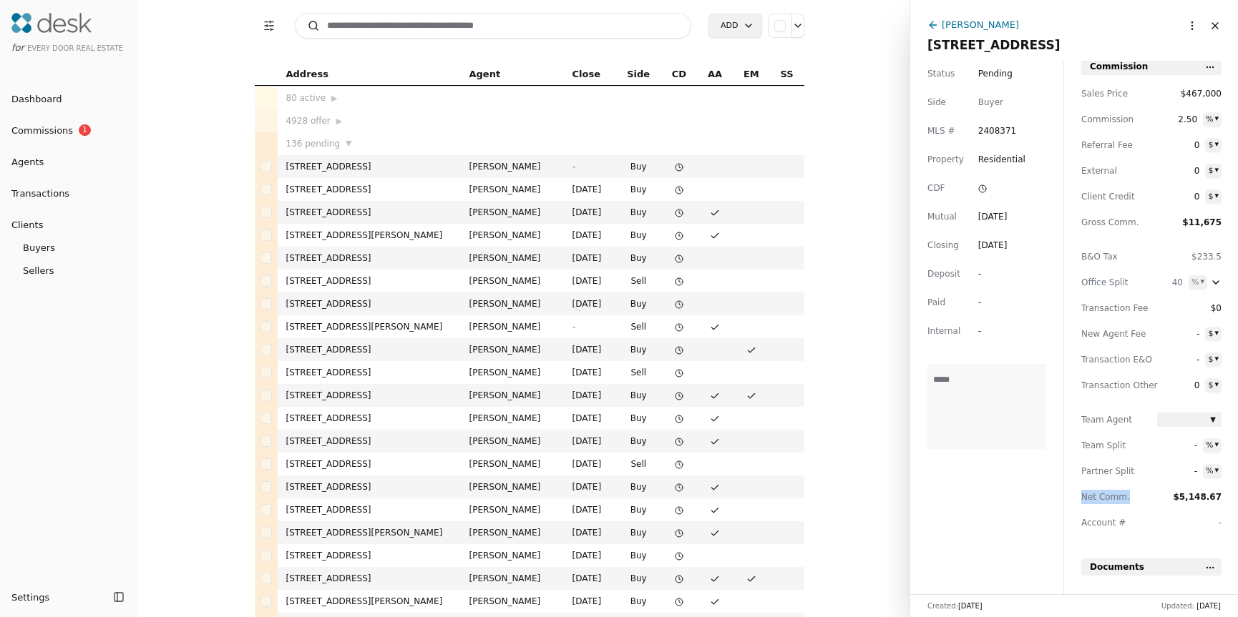
scroll to position [0, 0]
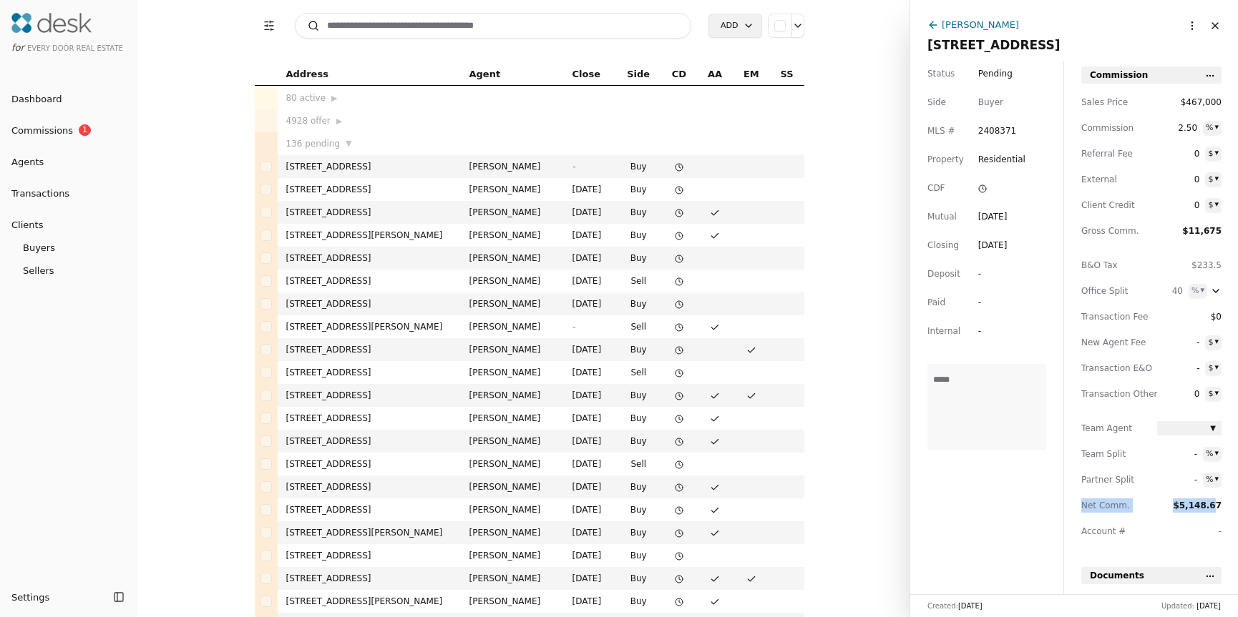
drag, startPoint x: 1084, startPoint y: 506, endPoint x: 1213, endPoint y: 501, distance: 129.6
click at [1213, 501] on div "Sales Price $467,000 Commission 2.50 % ▾ Referral Fee 0 $ ▾ External 0 $ ▾ Clie…" at bounding box center [1151, 322] width 140 height 455
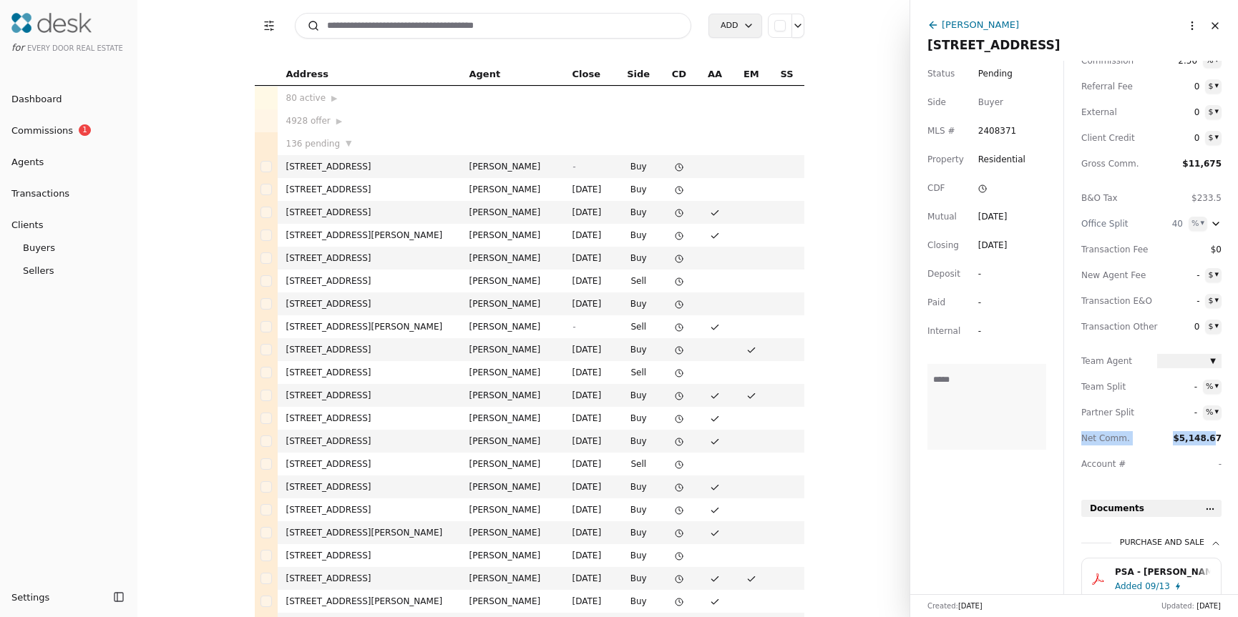
scroll to position [89, 0]
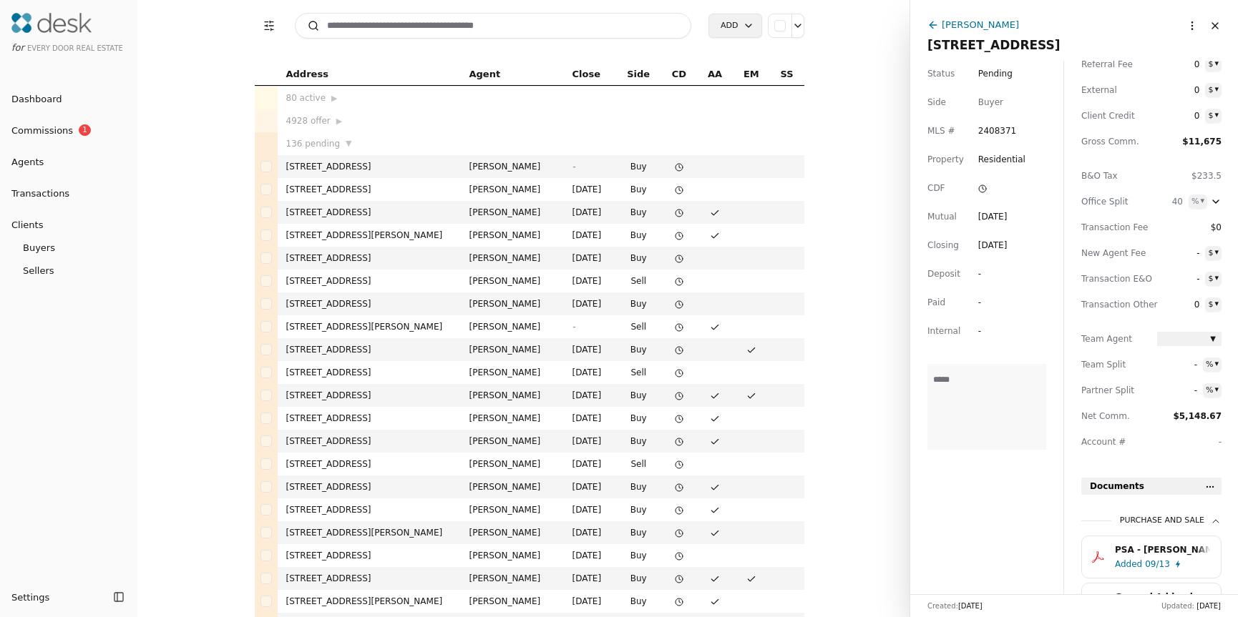
click at [1118, 439] on span "Account #" at bounding box center [1113, 442] width 64 height 14
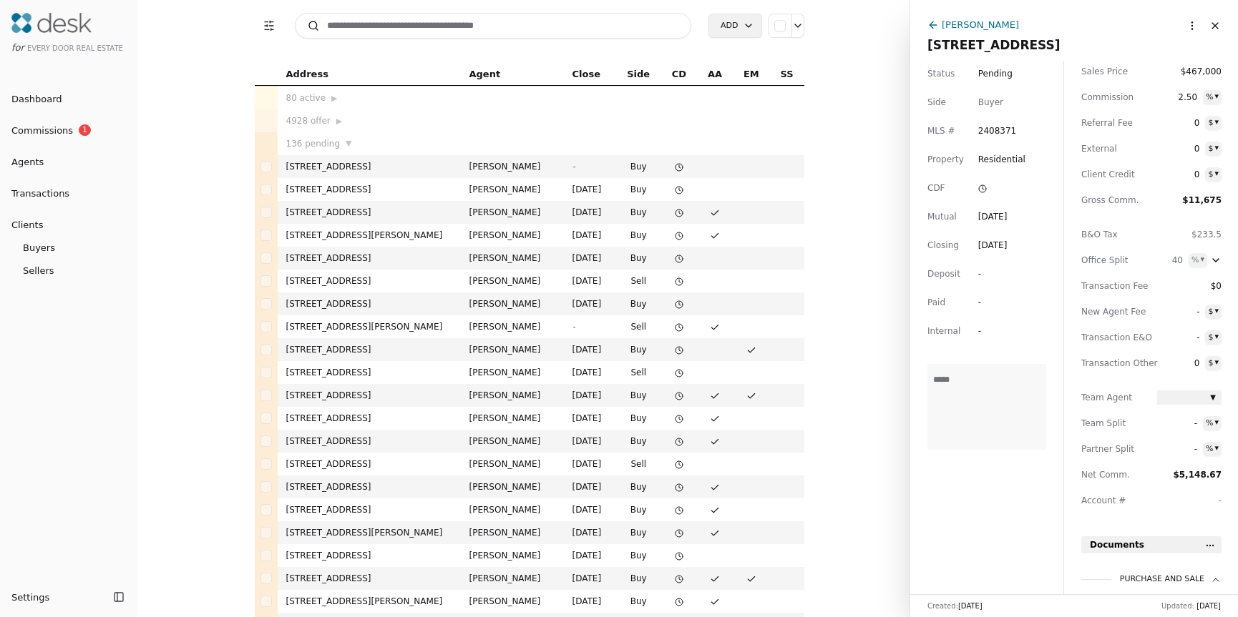
scroll to position [0, 0]
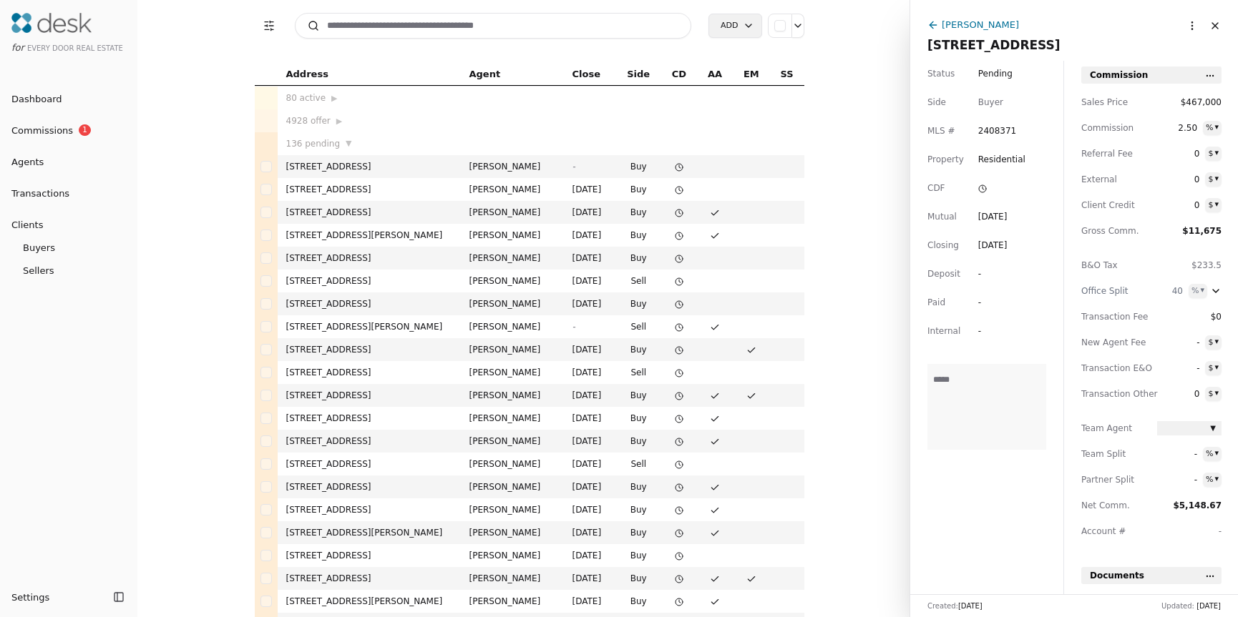
click at [1182, 29] on html "for Every Door Real Estate Dashboard Commissions 1 Agents Transactions Clients …" at bounding box center [619, 308] width 1238 height 617
click at [1127, 83] on div "Commission Demand" at bounding box center [1127, 79] width 139 height 24
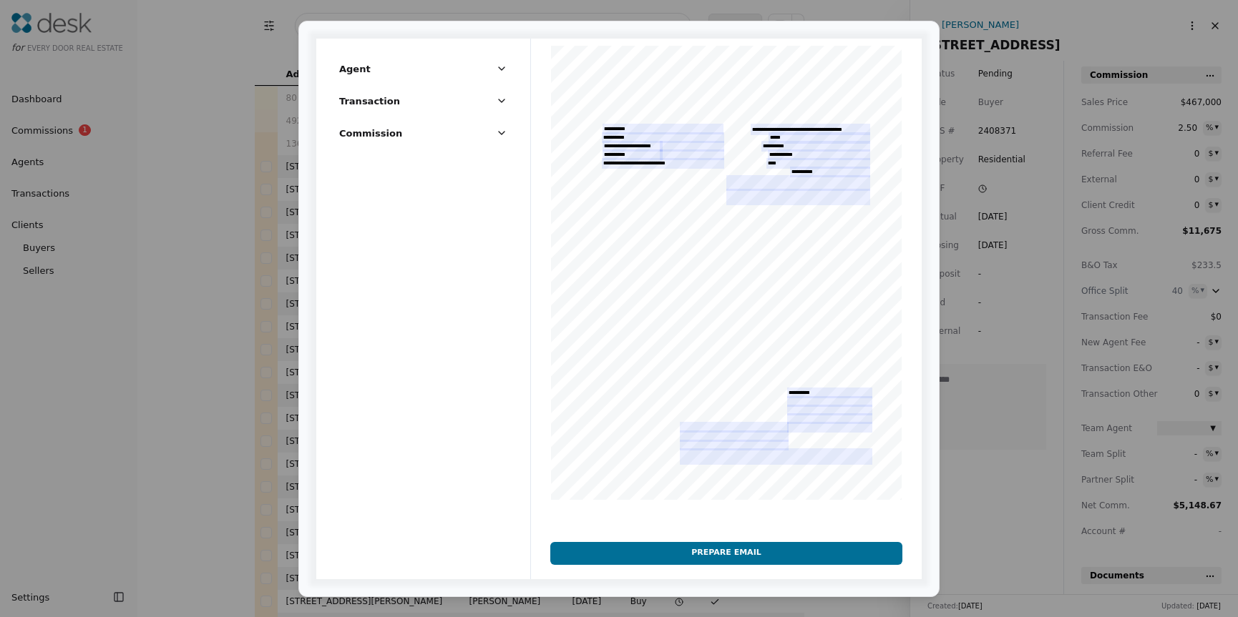
click at [506, 135] on icon "button" at bounding box center [501, 132] width 11 height 11
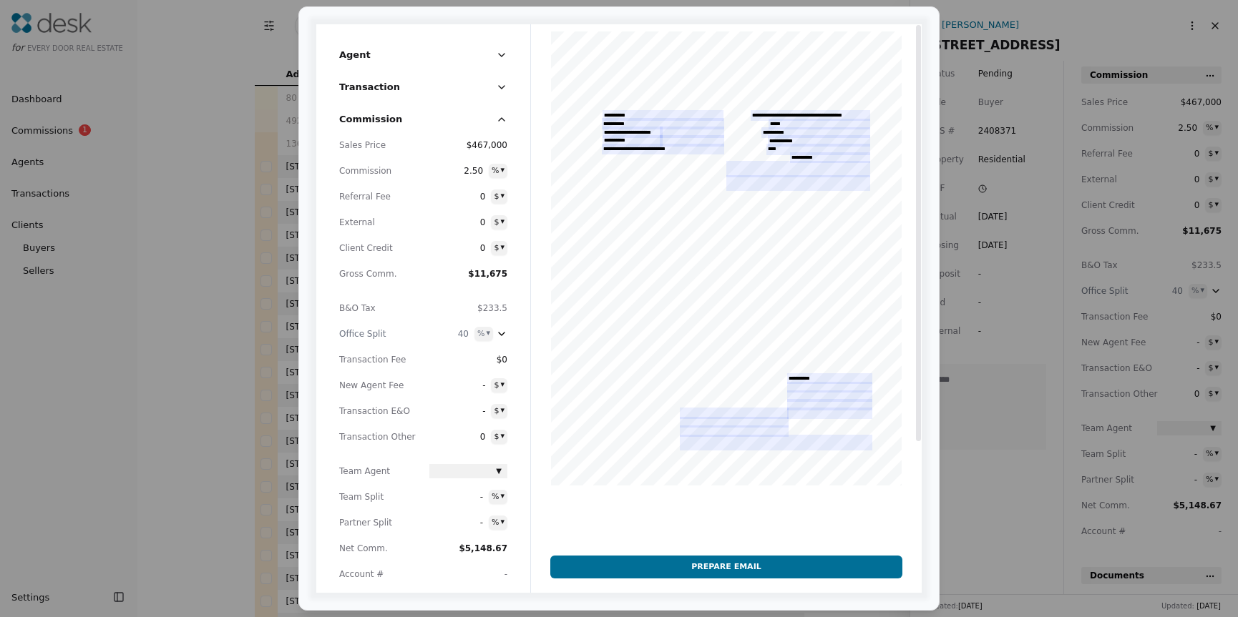
click at [715, 151] on div at bounding box center [726, 307] width 391 height 567
click at [701, 175] on div at bounding box center [726, 307] width 391 height 567
click at [506, 123] on icon "button" at bounding box center [501, 119] width 11 height 11
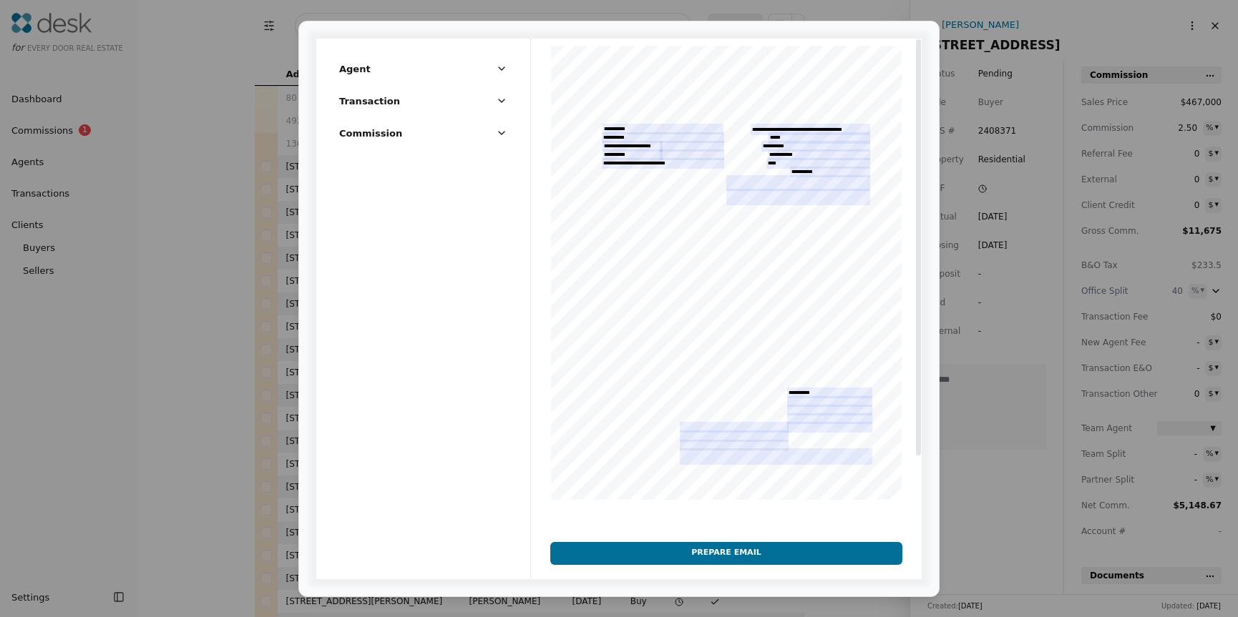
click at [685, 548] on button "Prepare Email" at bounding box center [725, 553] width 351 height 23
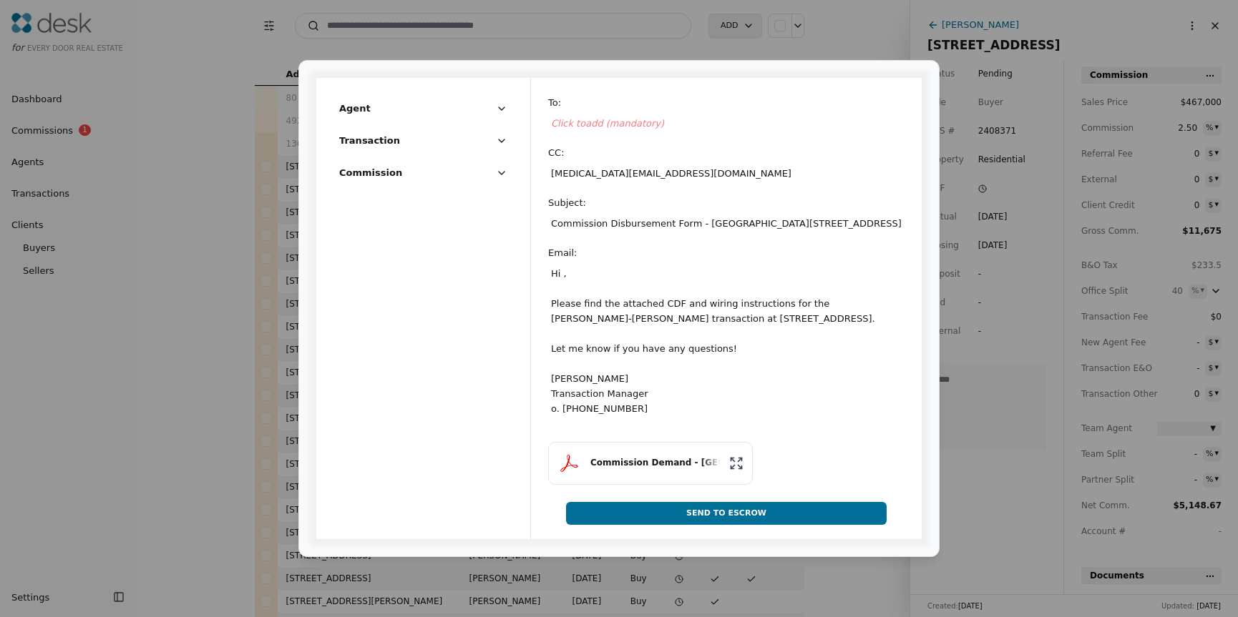
click at [647, 463] on div "Commission Demand - [GEOGRAPHIC_DATA][STREET_ADDRESS]" at bounding box center [655, 463] width 130 height 14
click at [599, 170] on div "[MEDICAL_DATA][EMAIL_ADDRESS][DOMAIN_NAME]" at bounding box center [726, 173] width 356 height 21
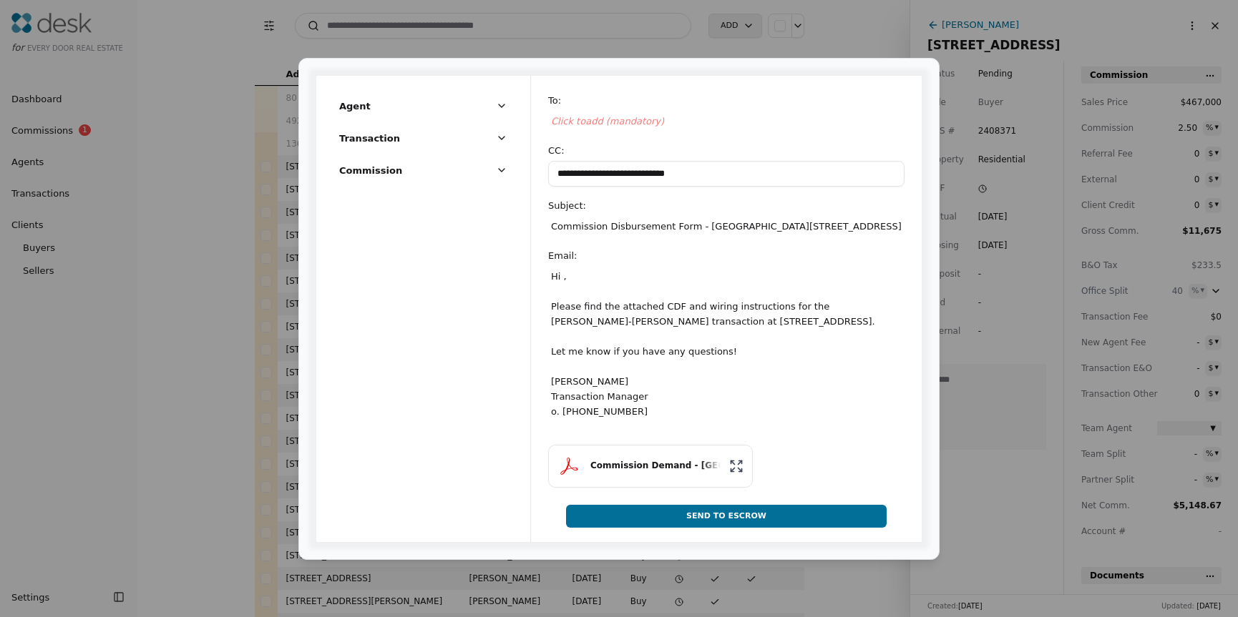
click at [757, 131] on div "**********" at bounding box center [726, 263] width 356 height 341
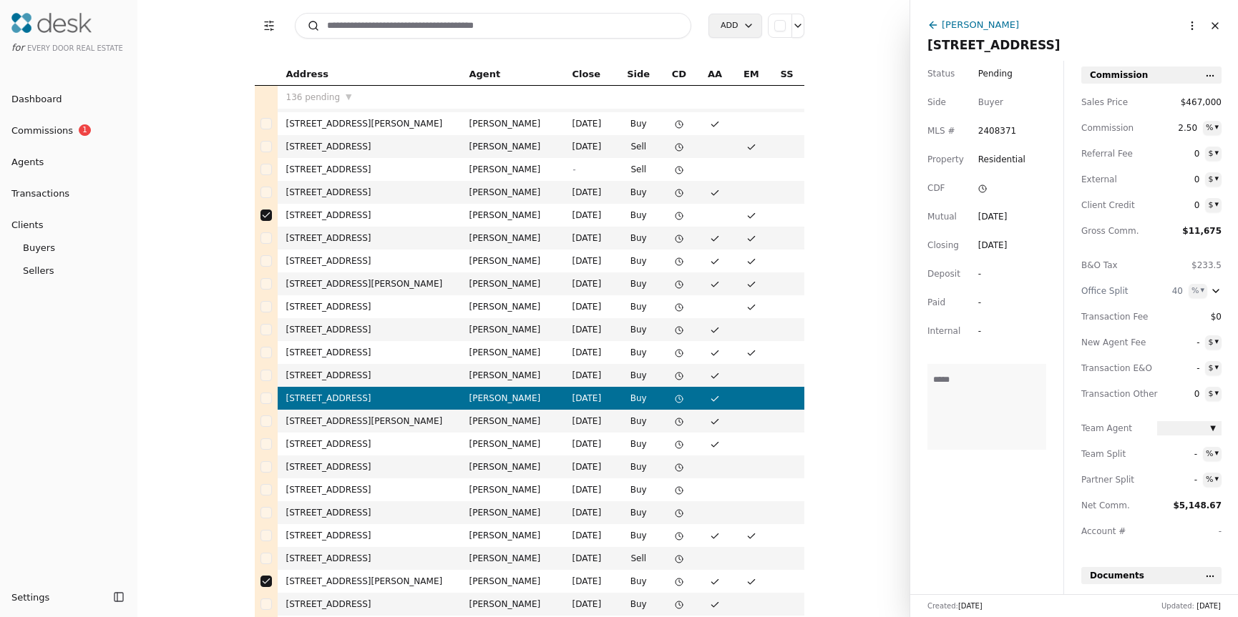
scroll to position [662, 0]
click at [260, 215] on button "button" at bounding box center [265, 214] width 11 height 11
click at [265, 581] on button "button" at bounding box center [265, 580] width 11 height 11
click at [798, 24] on html "for Every Door Real Estate Dashboard Commissions 1 Agents Transactions Clients …" at bounding box center [619, 308] width 1238 height 617
click at [212, 310] on html "for Every Door Real Estate Dashboard Commissions 1 Agents Transactions Clients …" at bounding box center [619, 308] width 1238 height 617
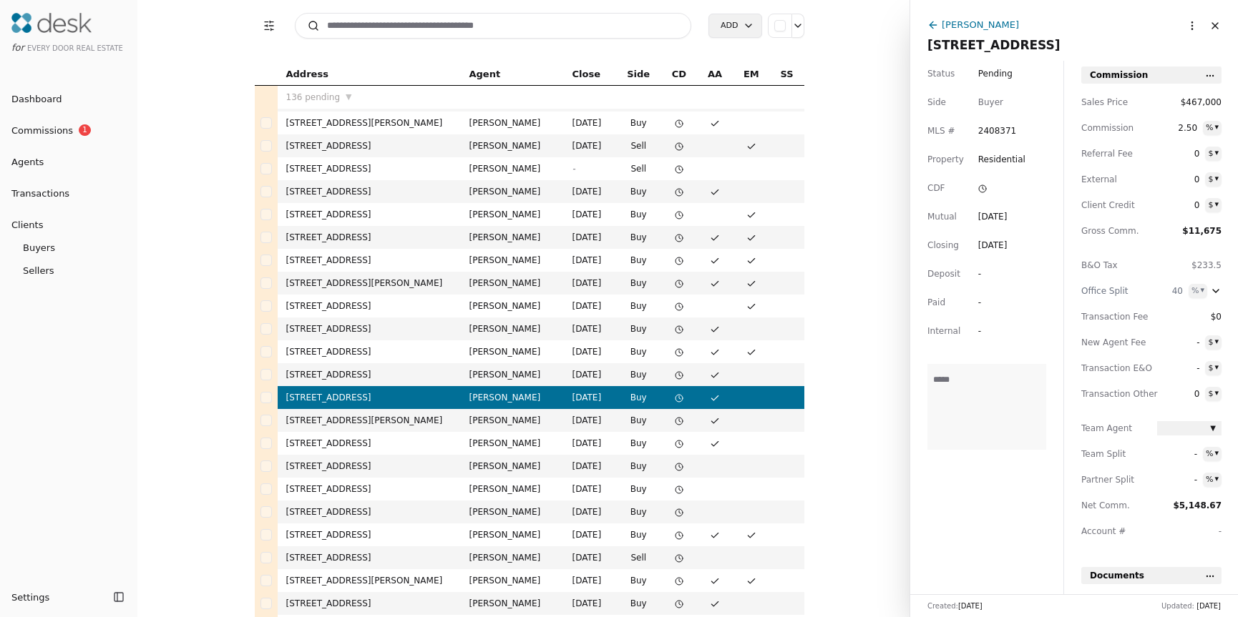
click at [36, 131] on span "Commissions" at bounding box center [36, 130] width 73 height 15
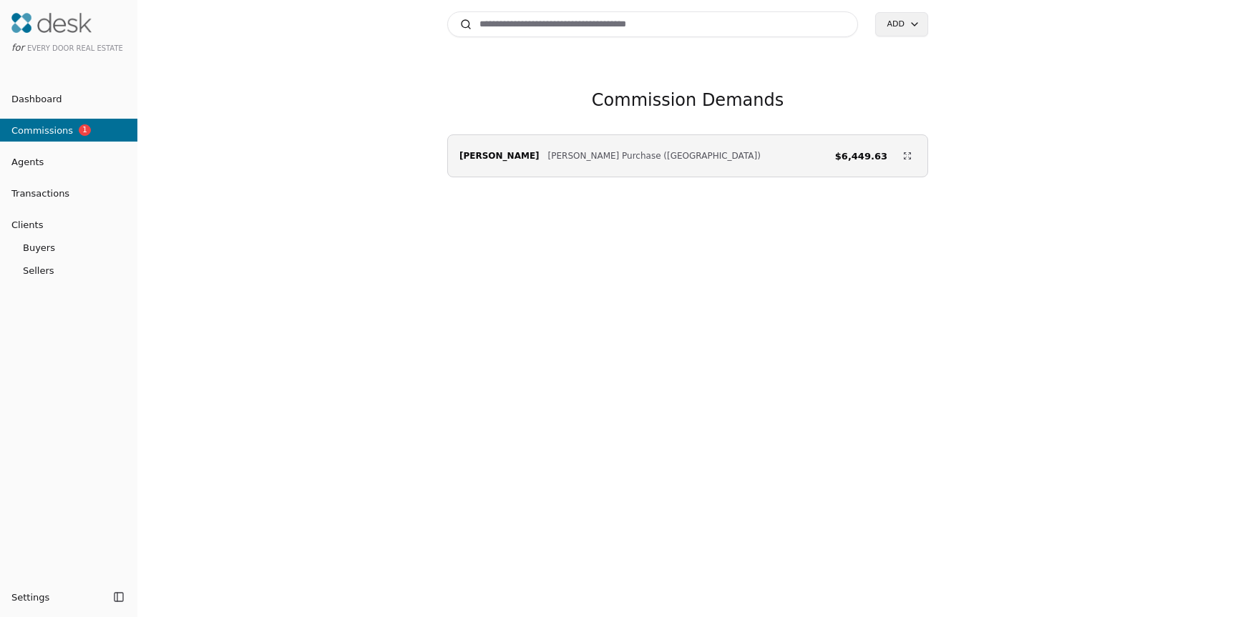
click at [309, 235] on div "Search Add Commission Demands [PERSON_NAME] [PERSON_NAME] Purchase ([GEOGRAPHIC…" at bounding box center [687, 308] width 1100 height 617
click at [51, 134] on span "Commissions" at bounding box center [36, 130] width 73 height 15
click at [536, 338] on div "Commission Demands [PERSON_NAME] [PERSON_NAME] Purchase ([GEOGRAPHIC_DATA]) $6,…" at bounding box center [687, 368] width 481 height 617
click at [87, 107] on link "Dashboard" at bounding box center [68, 98] width 137 height 23
